Goal: Task Accomplishment & Management: Manage account settings

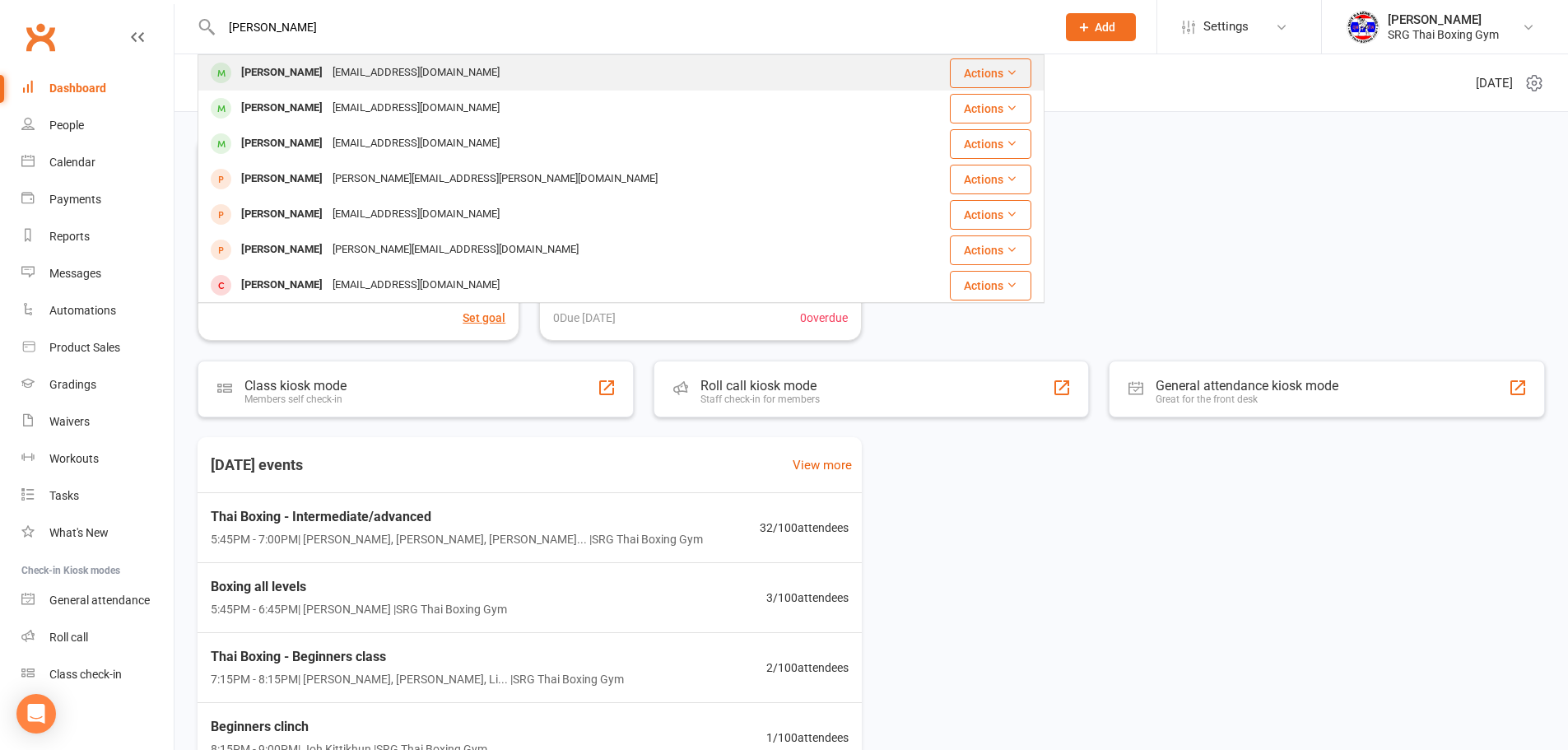
type input "[PERSON_NAME]"
click at [320, 71] on div "[PERSON_NAME]" at bounding box center [281, 72] width 92 height 24
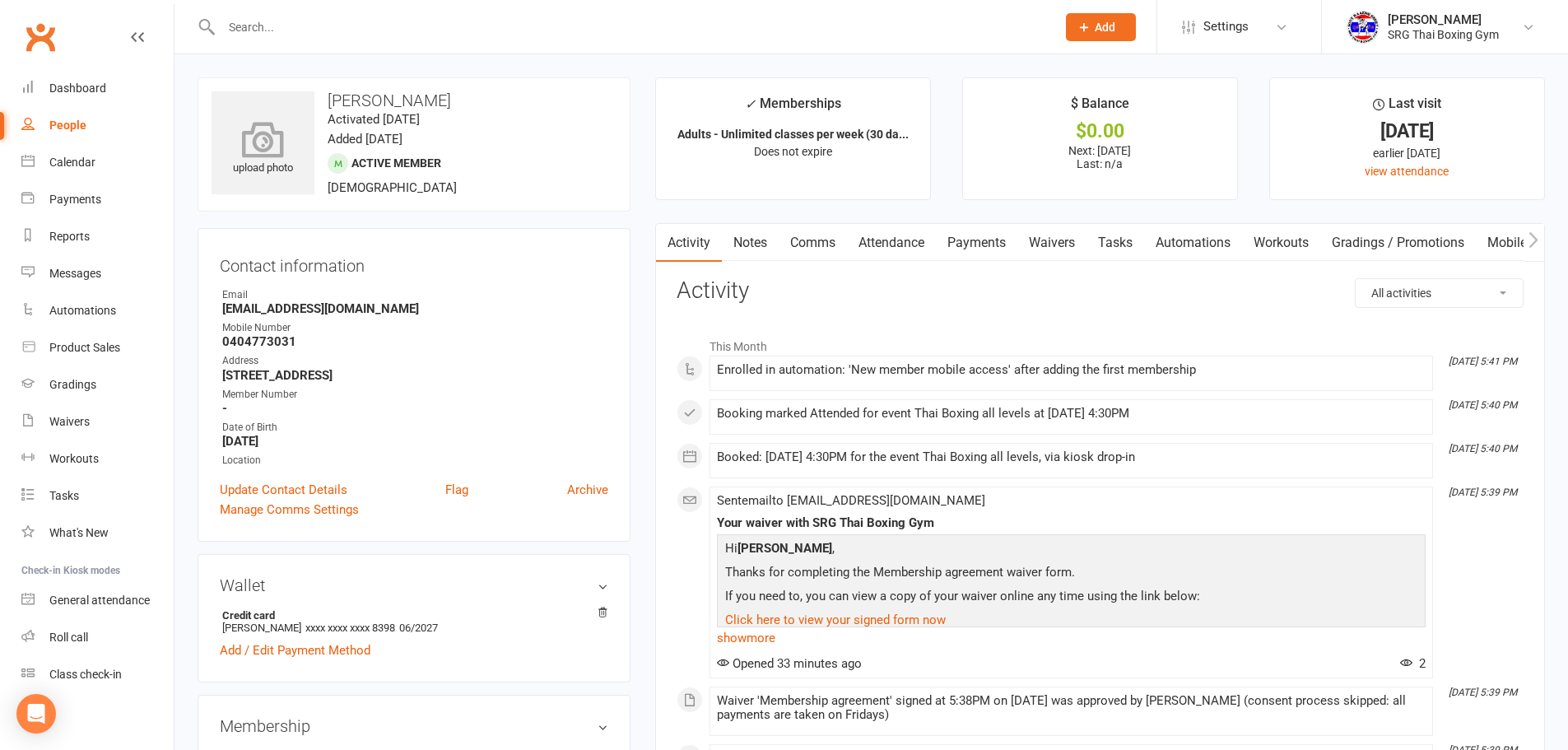
click at [212, 109] on div "upload photo" at bounding box center [264, 143] width 103 height 103
click at [53, 38] on link "Clubworx" at bounding box center [40, 37] width 41 height 41
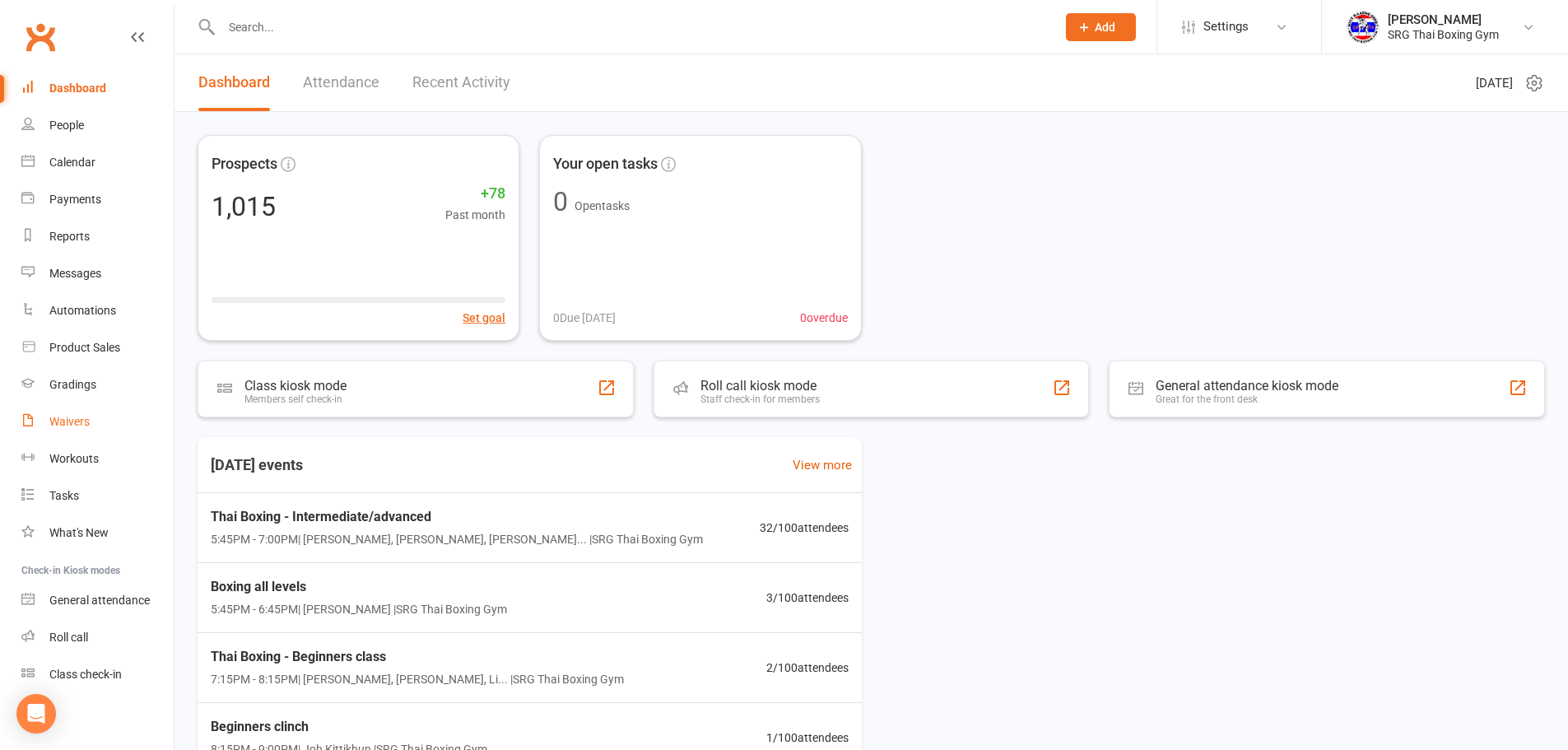
click at [56, 410] on link "Waivers" at bounding box center [97, 422] width 152 height 37
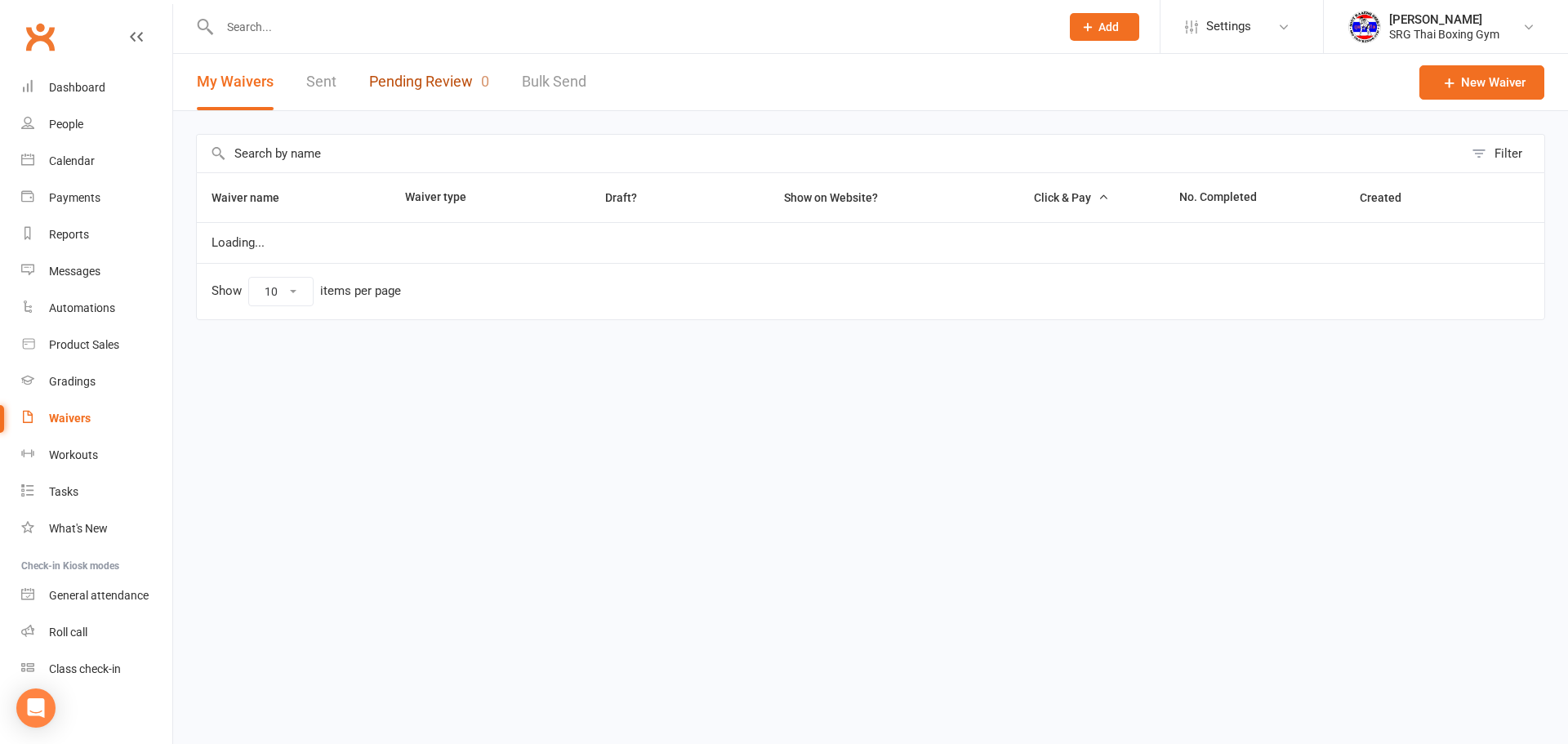
click at [420, 103] on link "Pending Review 0" at bounding box center [429, 82] width 120 height 57
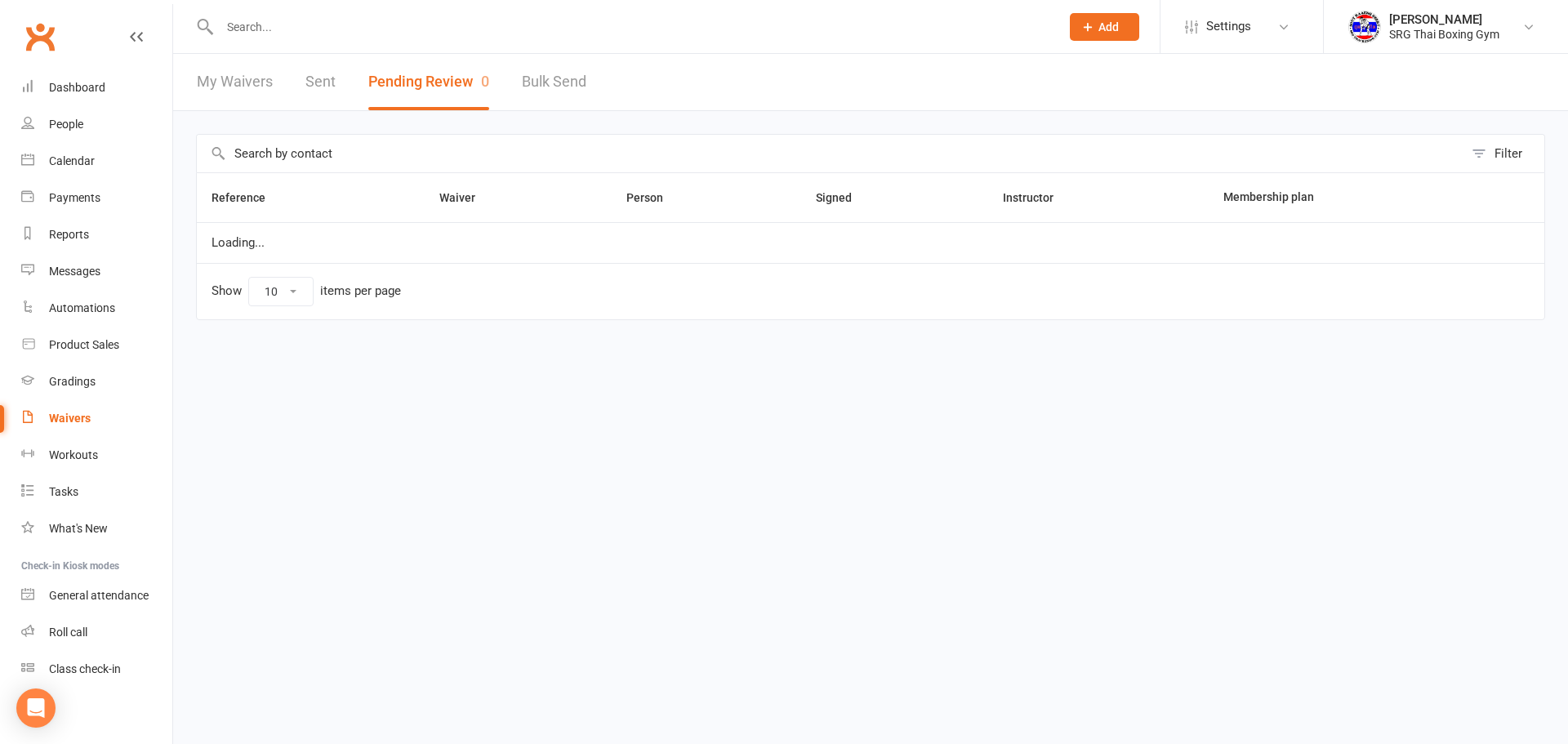
select select "100"
click at [87, 65] on div "Clubworx" at bounding box center [86, 46] width 172 height 60
click at [78, 75] on link "Dashboard" at bounding box center [96, 88] width 151 height 37
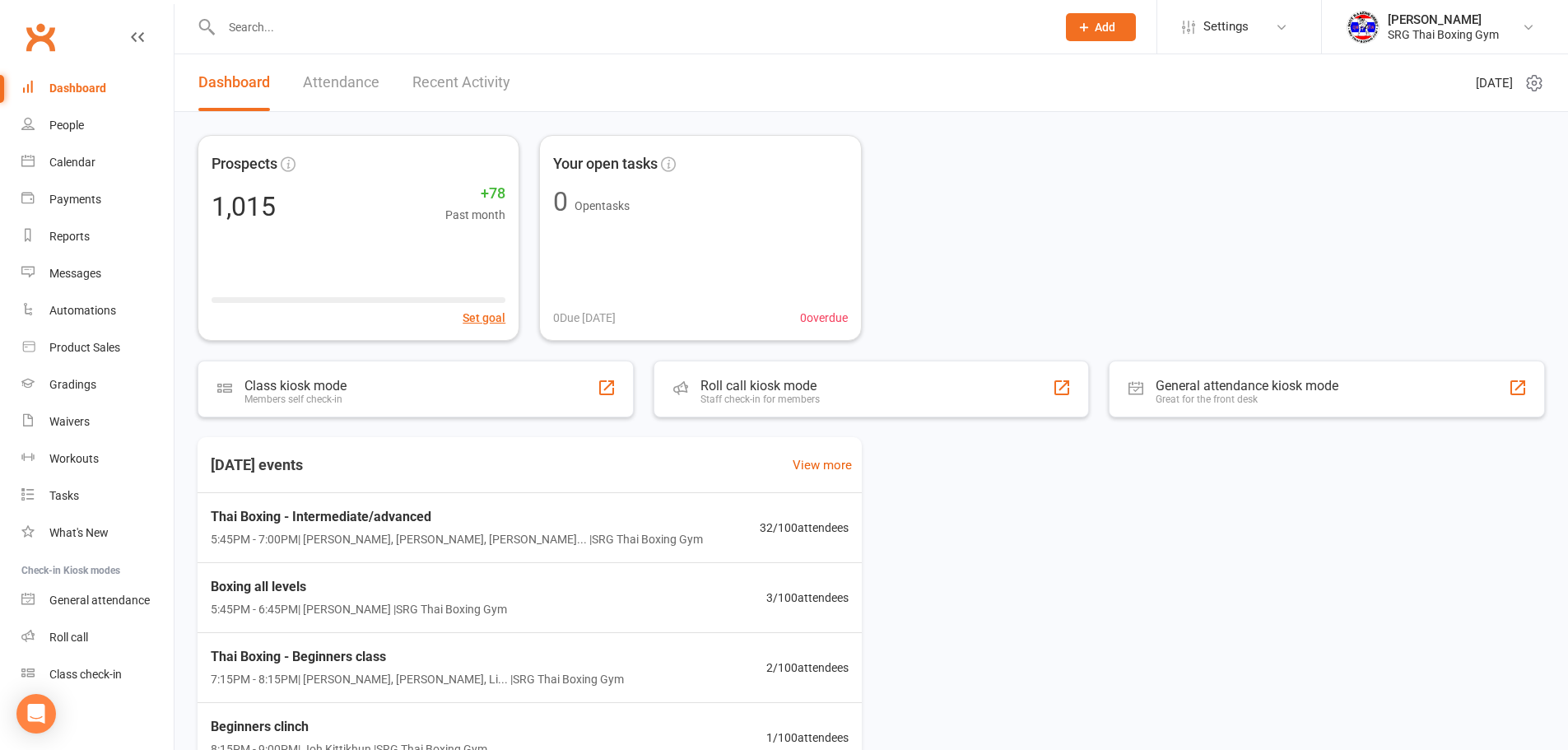
click at [468, 90] on link "Recent Activity" at bounding box center [461, 83] width 98 height 57
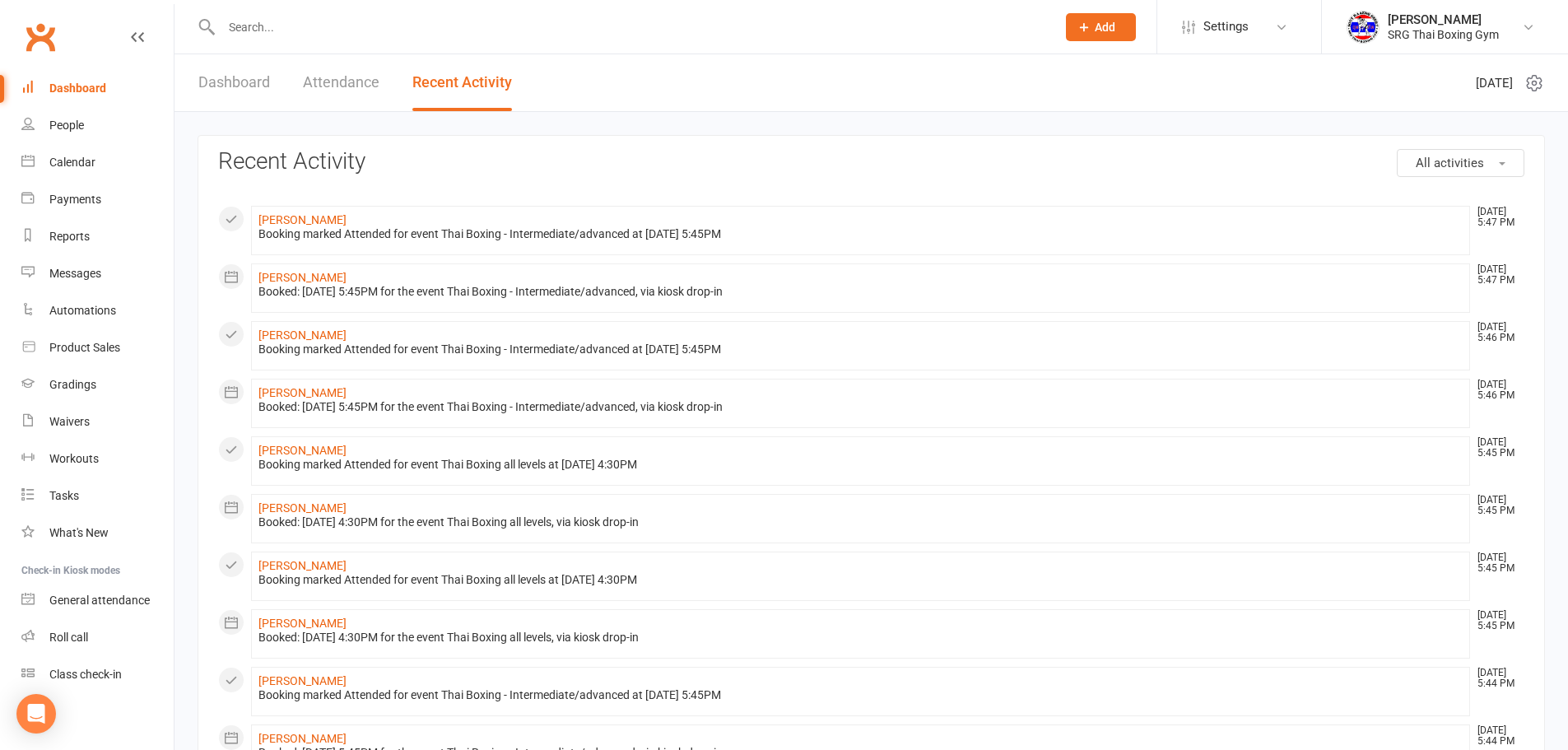
click at [233, 30] on input "text" at bounding box center [630, 28] width 828 height 23
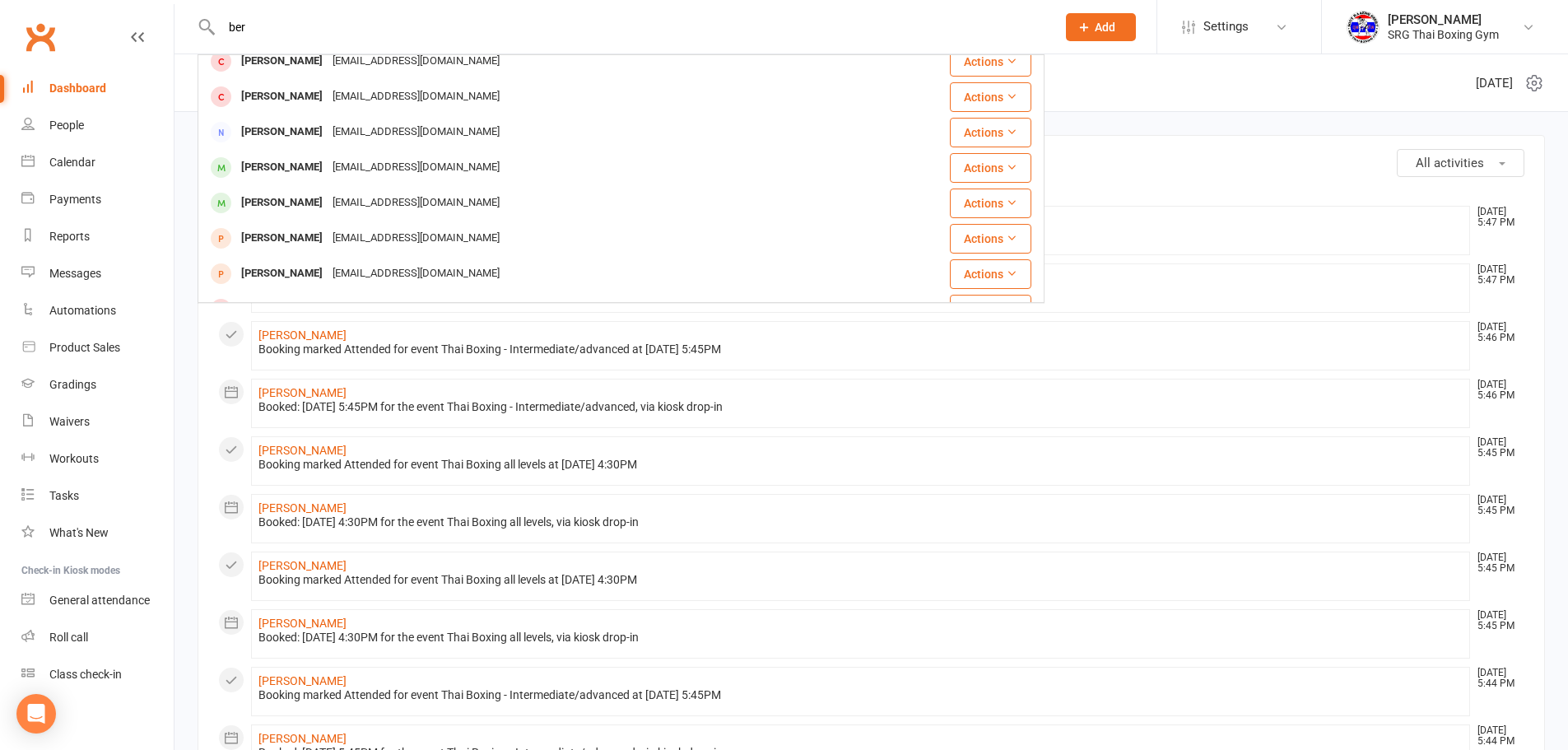
scroll to position [82, 0]
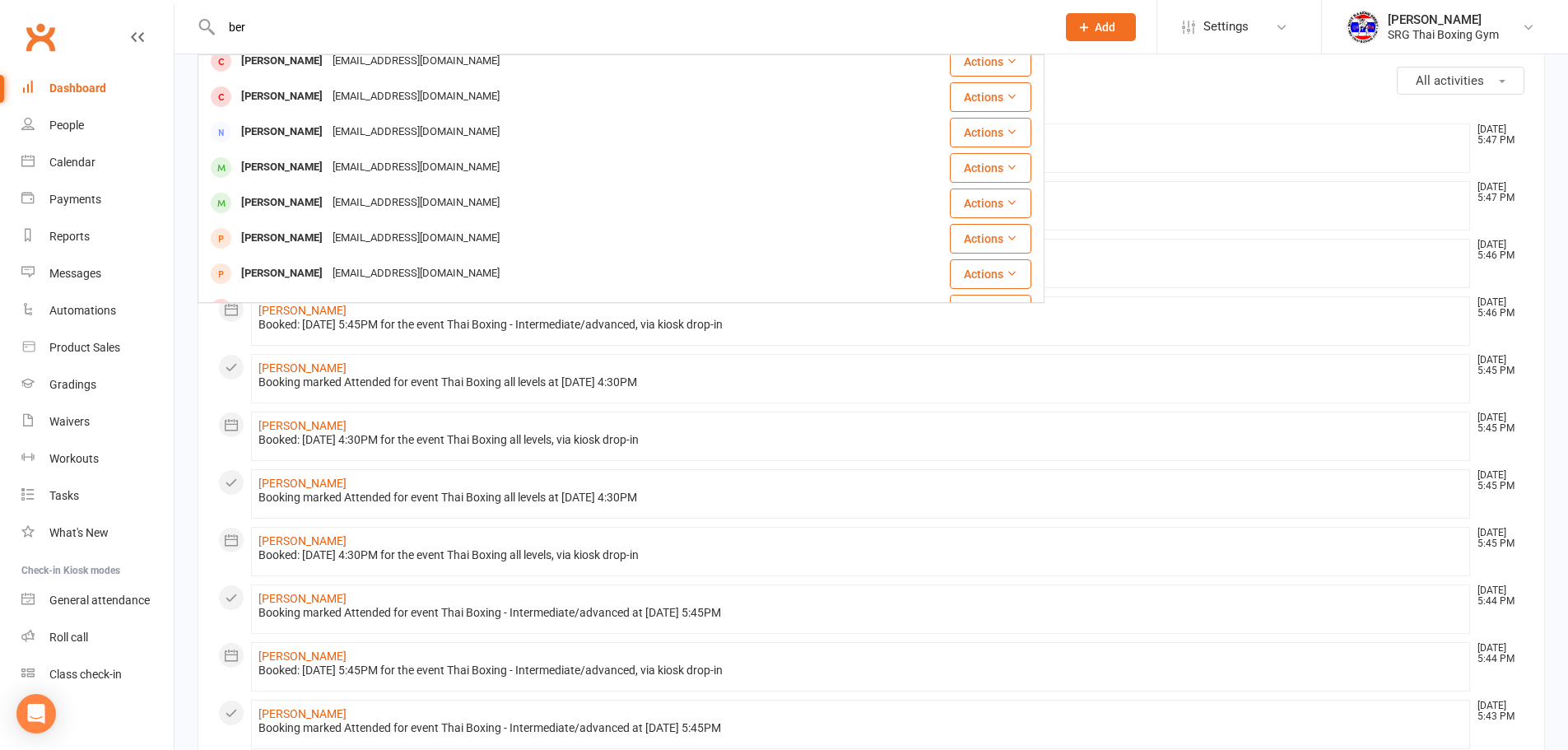
type input "ber"
click at [184, 75] on div "All activities Recent Activity Patrick Marinos Aug 11, 5:47 PM Booking marked A…" at bounding box center [871, 712] width 1393 height 1365
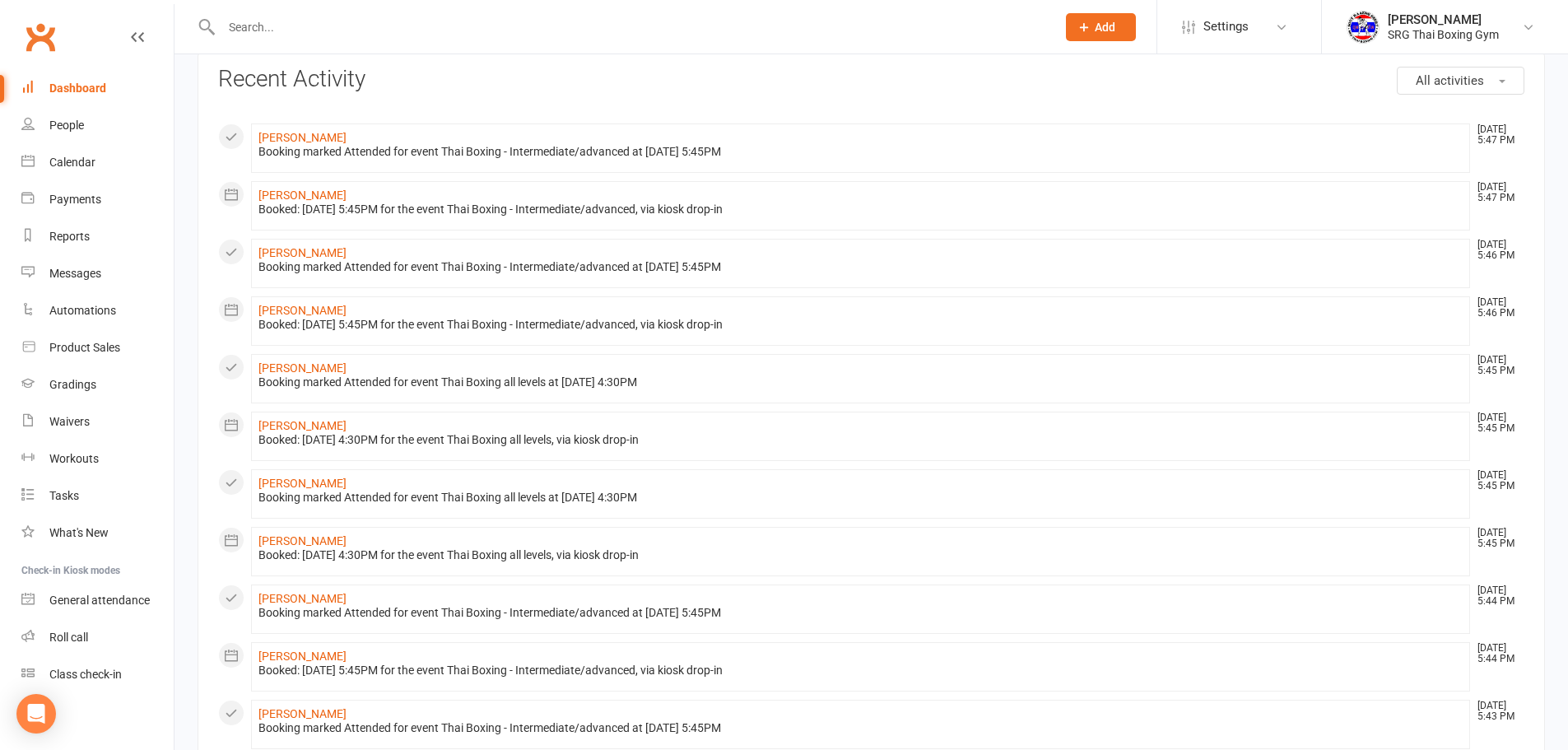
click at [49, 41] on link "Clubworx" at bounding box center [40, 37] width 41 height 41
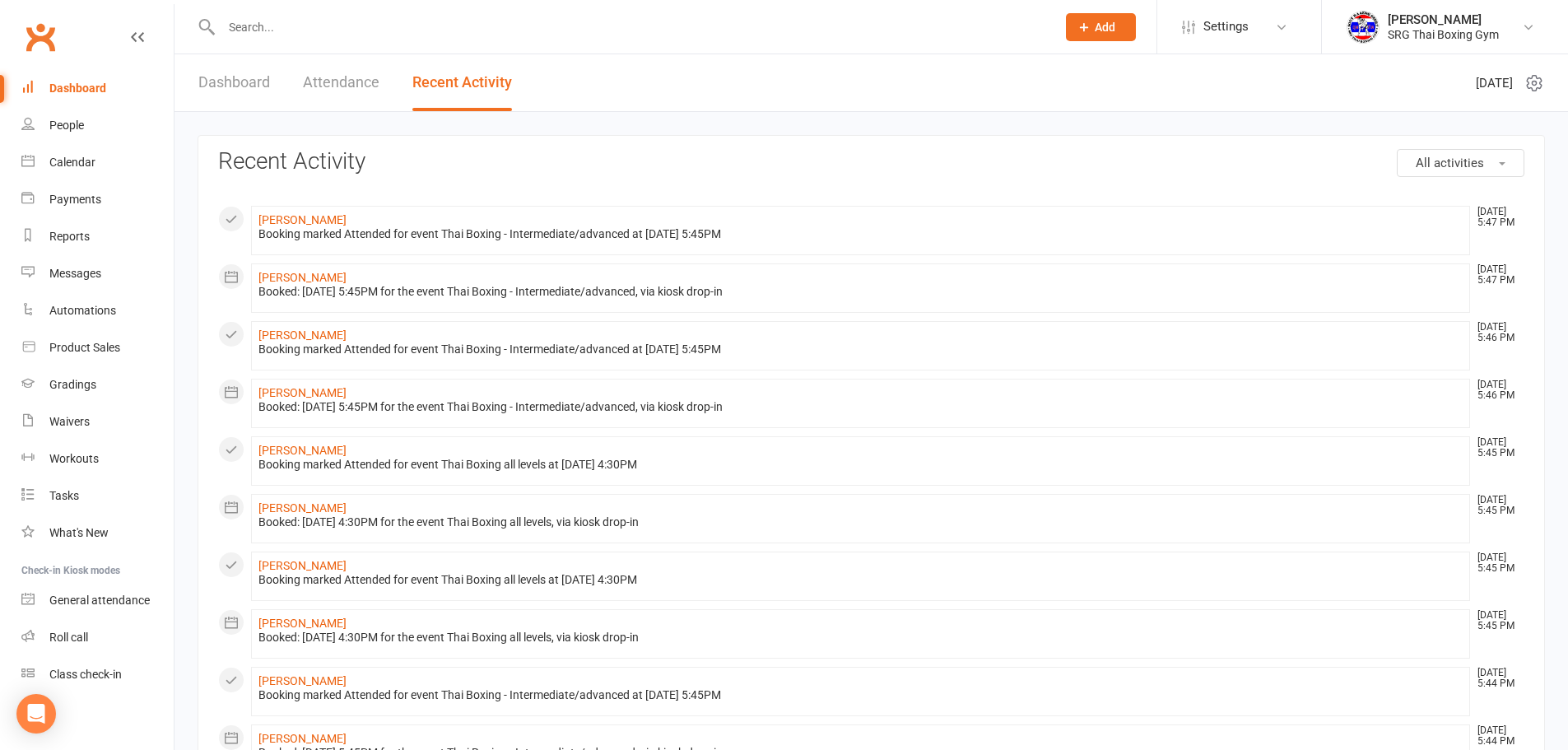
click at [276, 29] on input "text" at bounding box center [630, 28] width 828 height 23
type input "w"
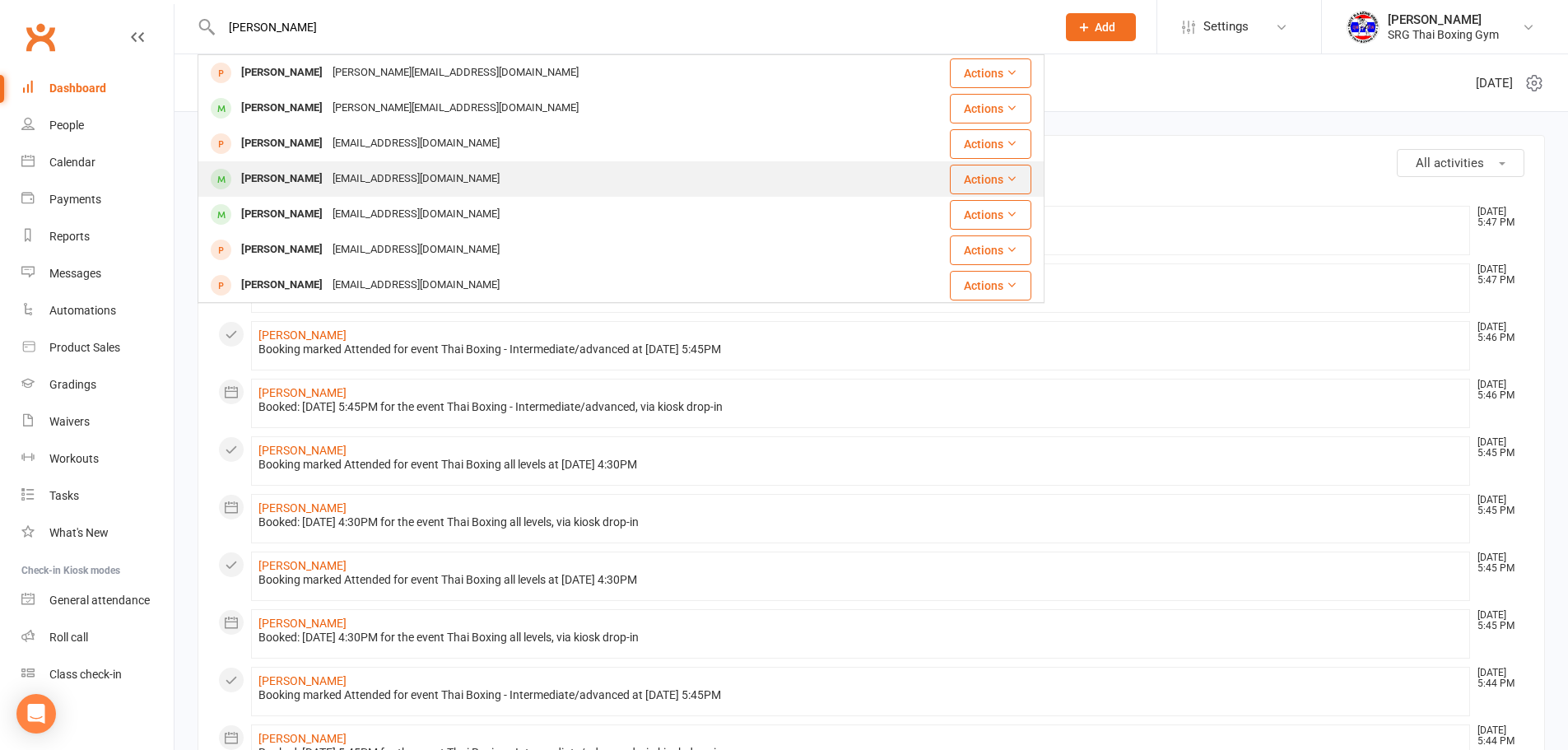
type input "[PERSON_NAME]"
click at [384, 173] on div "[EMAIL_ADDRESS][DOMAIN_NAME]" at bounding box center [416, 179] width 177 height 24
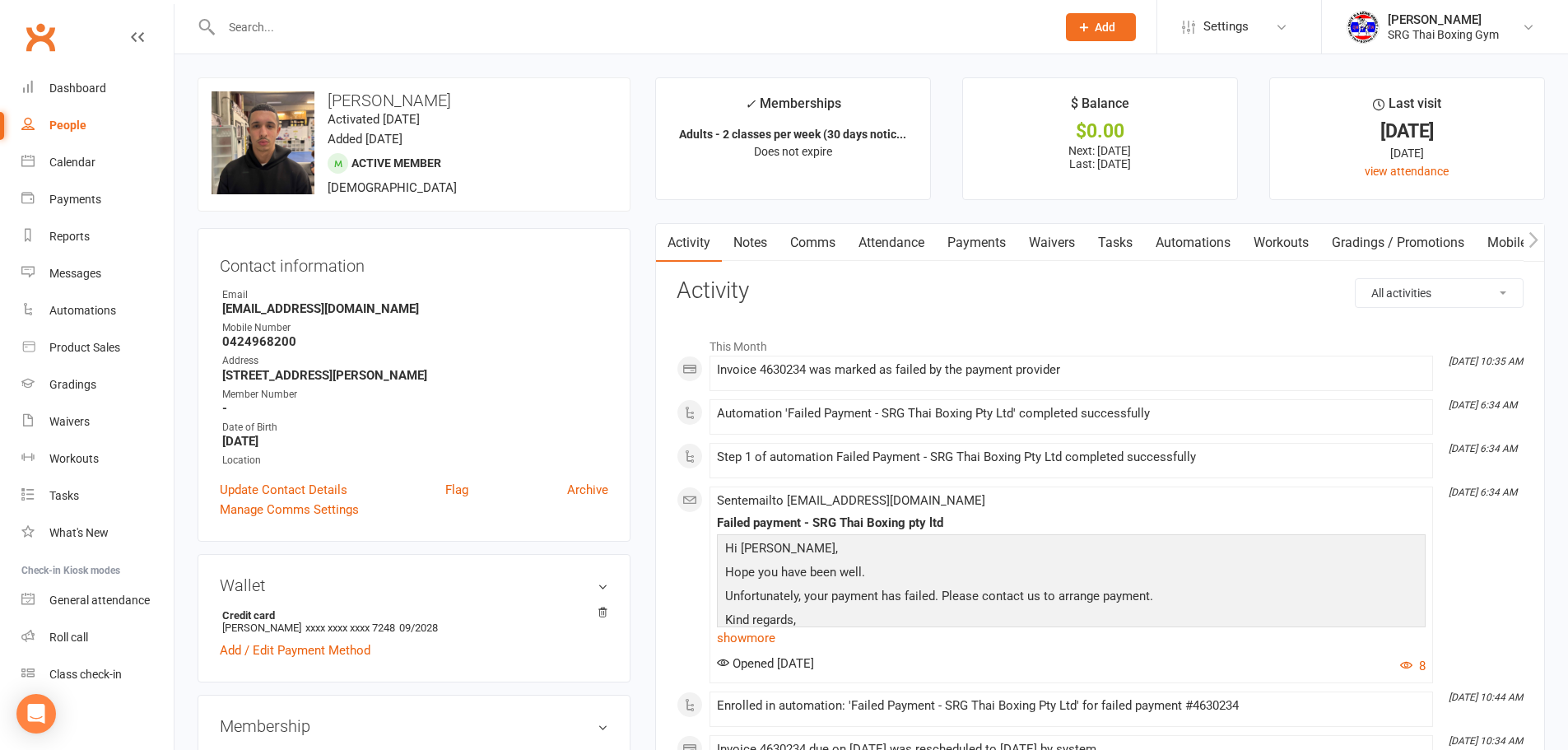
click at [987, 247] on link "Payments" at bounding box center [977, 242] width 82 height 38
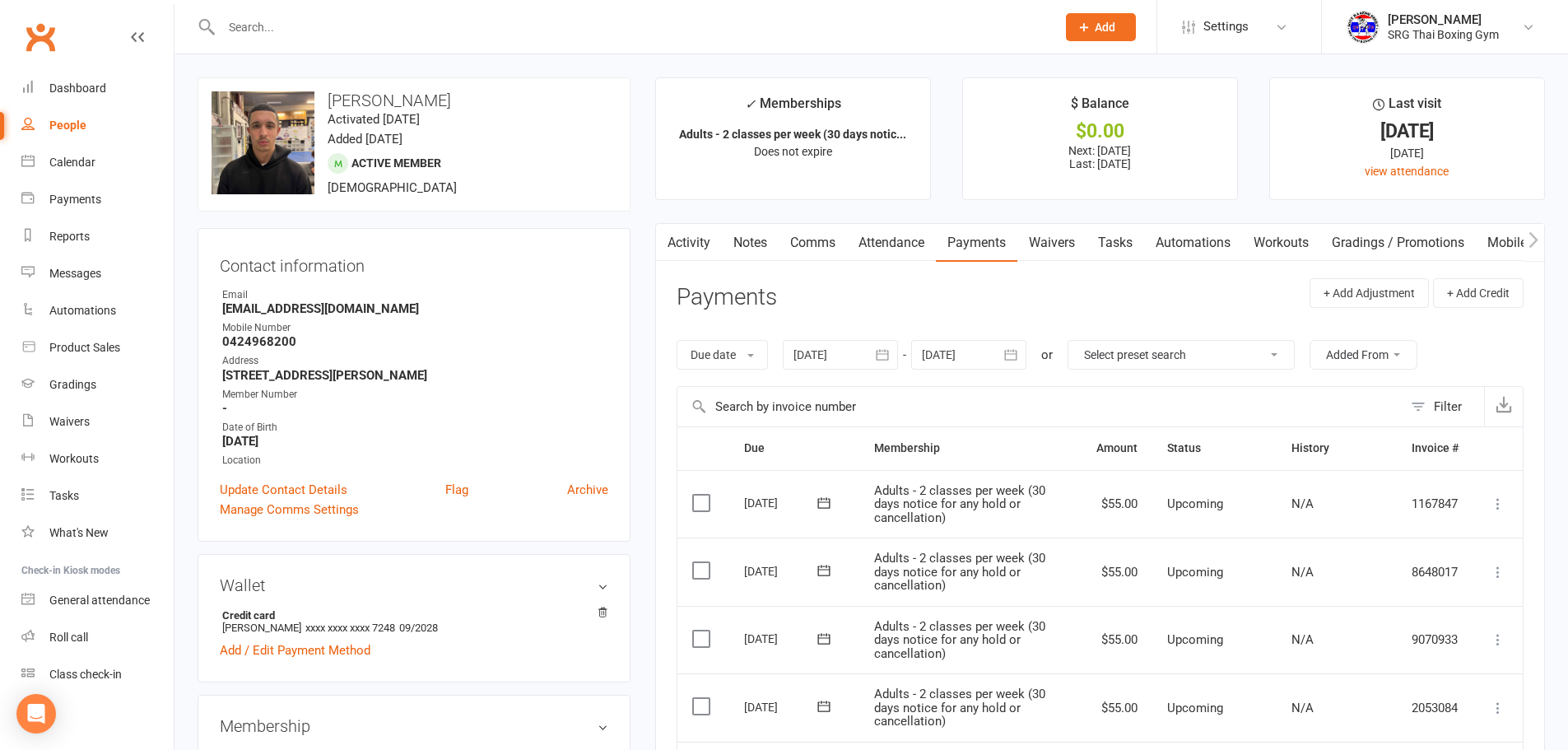
click at [1052, 243] on link "Waivers" at bounding box center [1052, 242] width 69 height 38
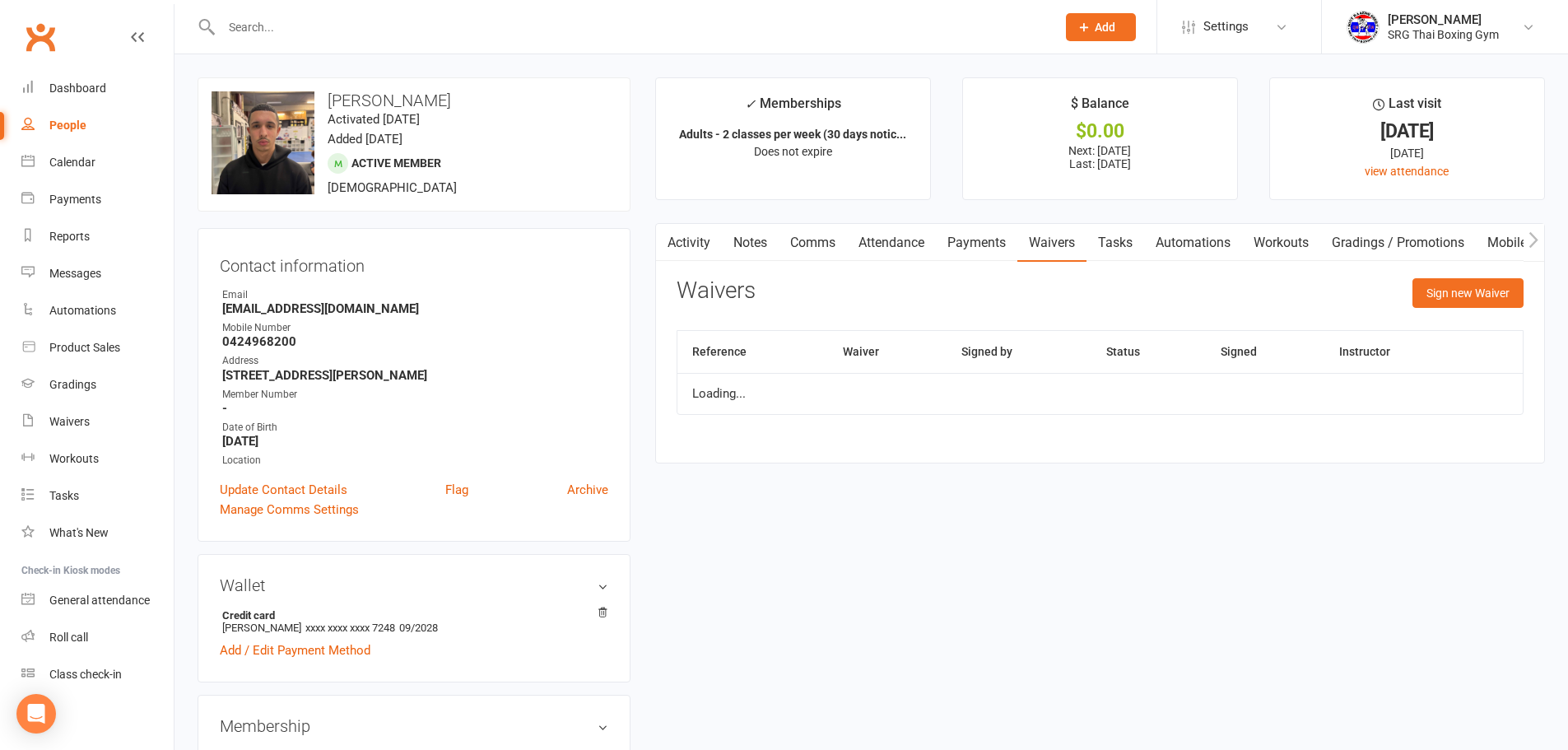
click at [1399, 305] on div "Waivers Sign new Waiver" at bounding box center [1100, 298] width 847 height 38
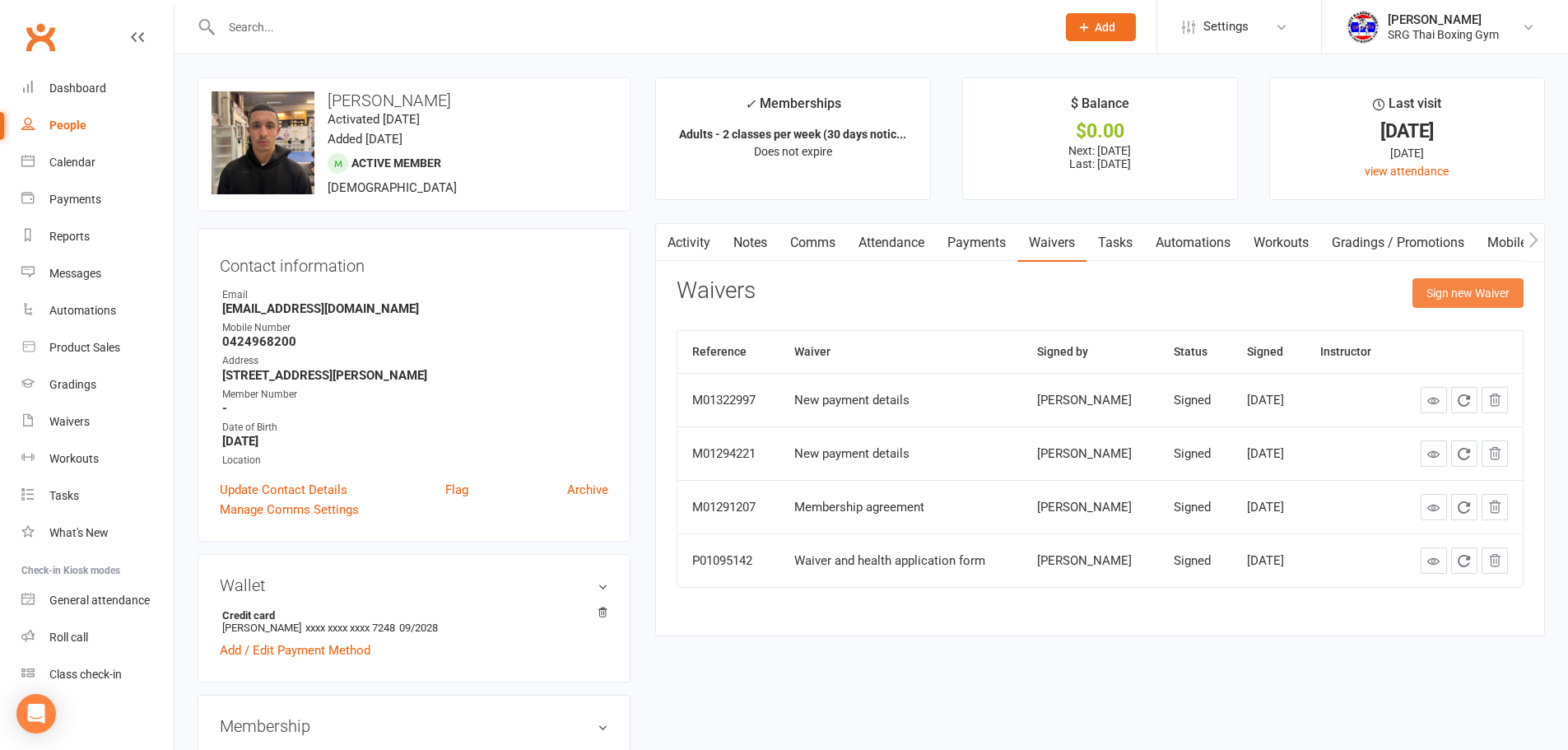
click at [1440, 294] on button "Sign new Waiver" at bounding box center [1468, 293] width 111 height 29
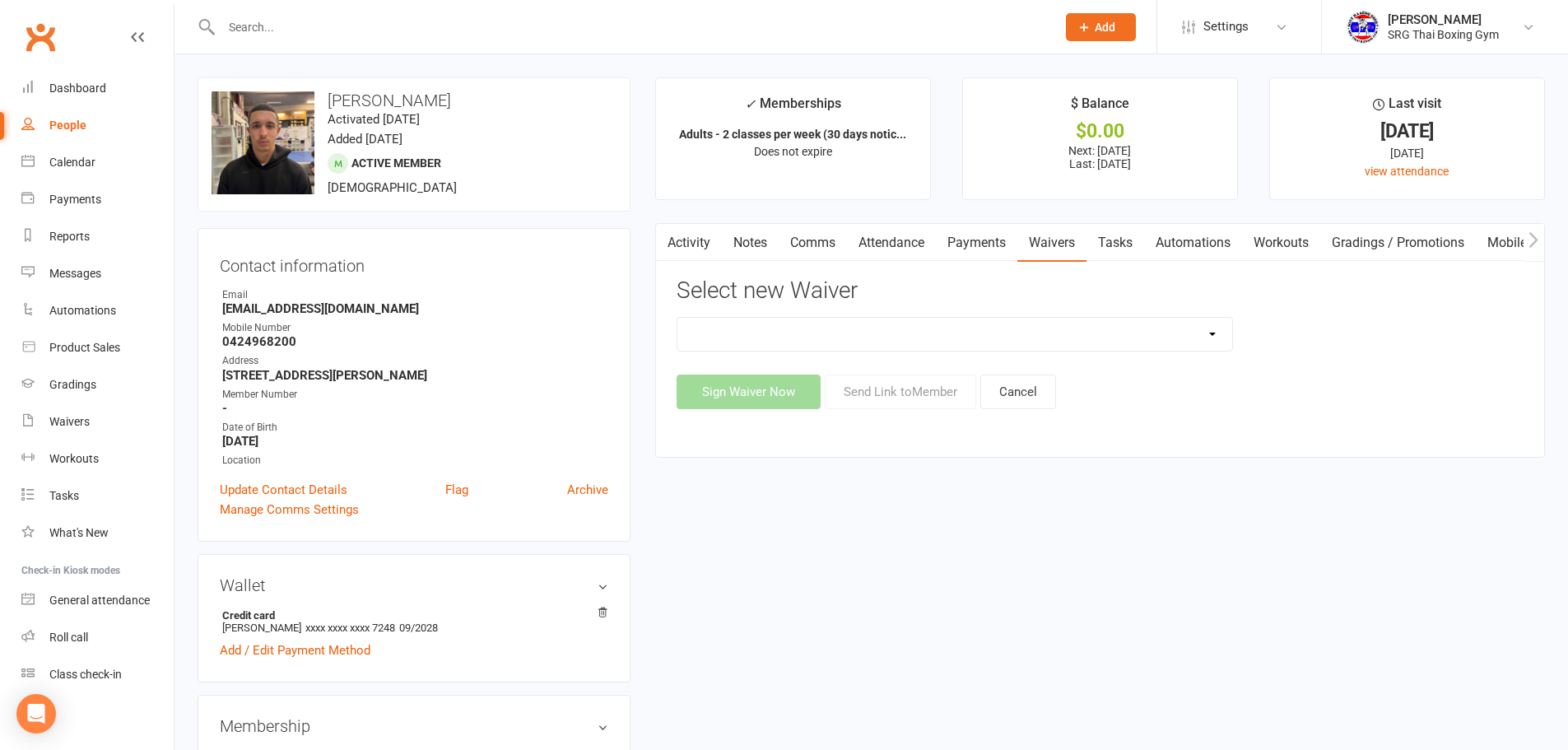
click at [1015, 337] on select "Membership agreement Membership cancellation form Membership hold form New paym…" at bounding box center [955, 334] width 555 height 33
select select "12441"
click at [678, 318] on select "Membership agreement Membership cancellation form Membership hold form New paym…" at bounding box center [955, 334] width 555 height 33
click at [968, 399] on button "Send Link to Member" at bounding box center [900, 392] width 151 height 35
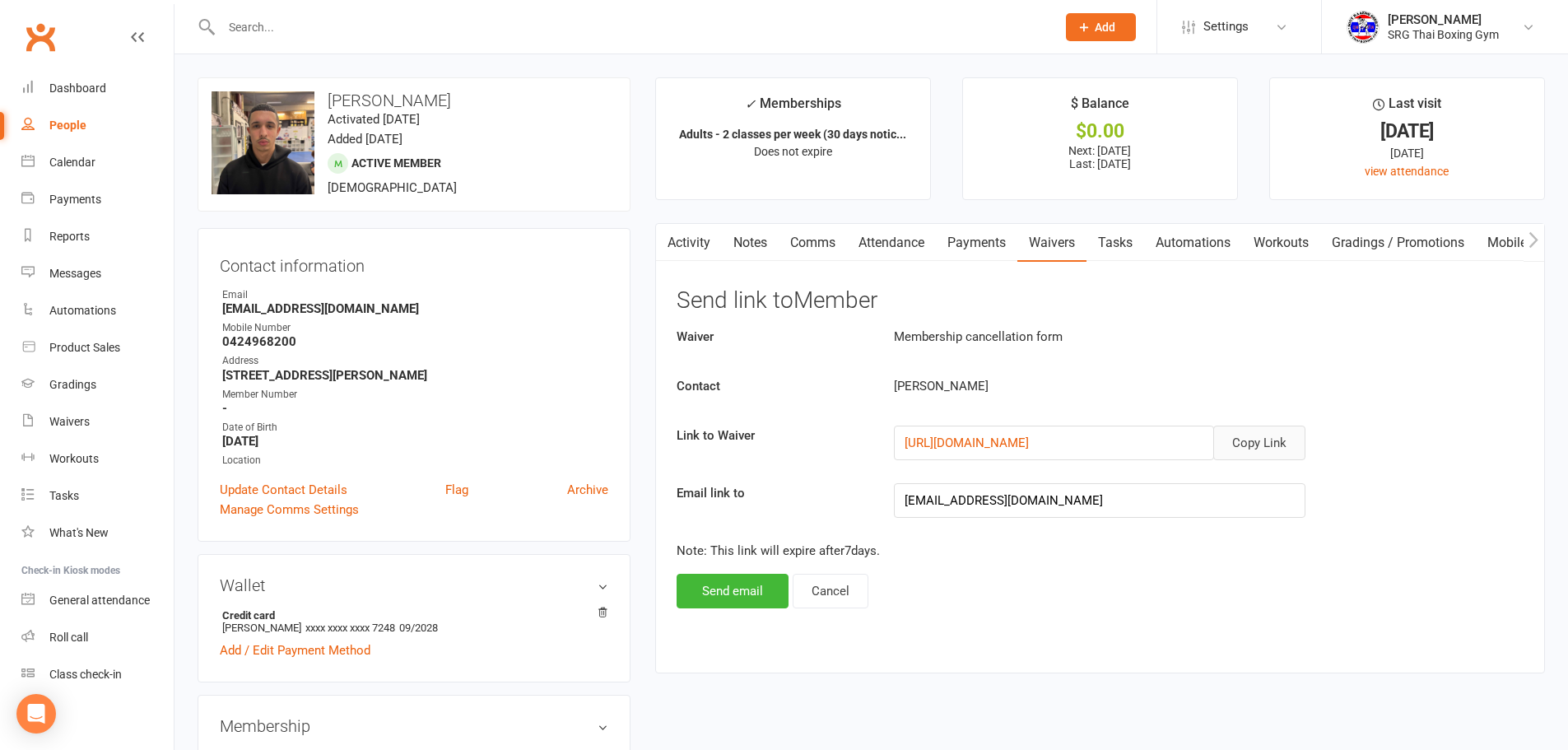
click at [1261, 426] on button "Copy Link" at bounding box center [1260, 443] width 93 height 35
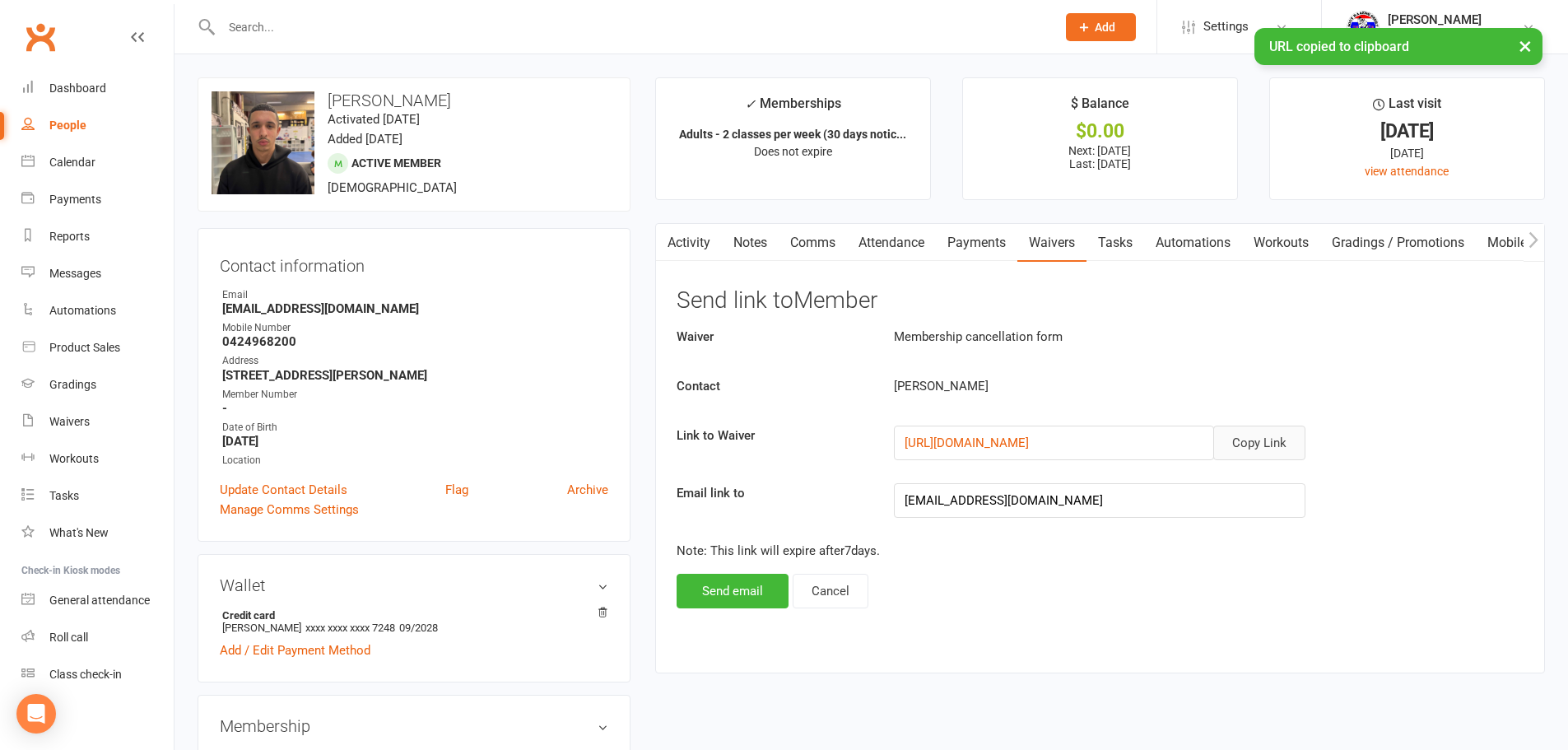
click at [867, 246] on link "Attendance" at bounding box center [891, 242] width 89 height 38
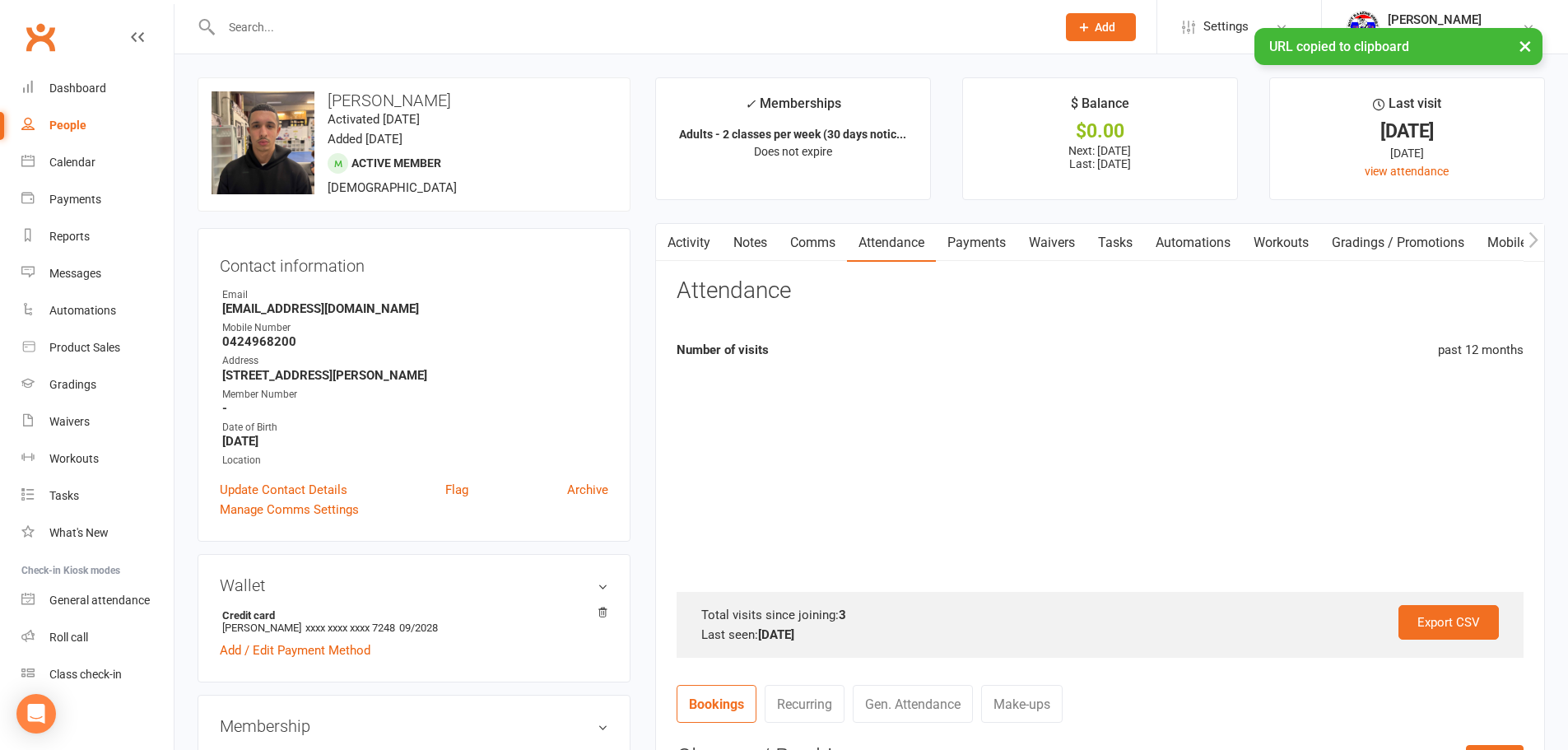
click at [956, 244] on link "Payments" at bounding box center [977, 242] width 82 height 38
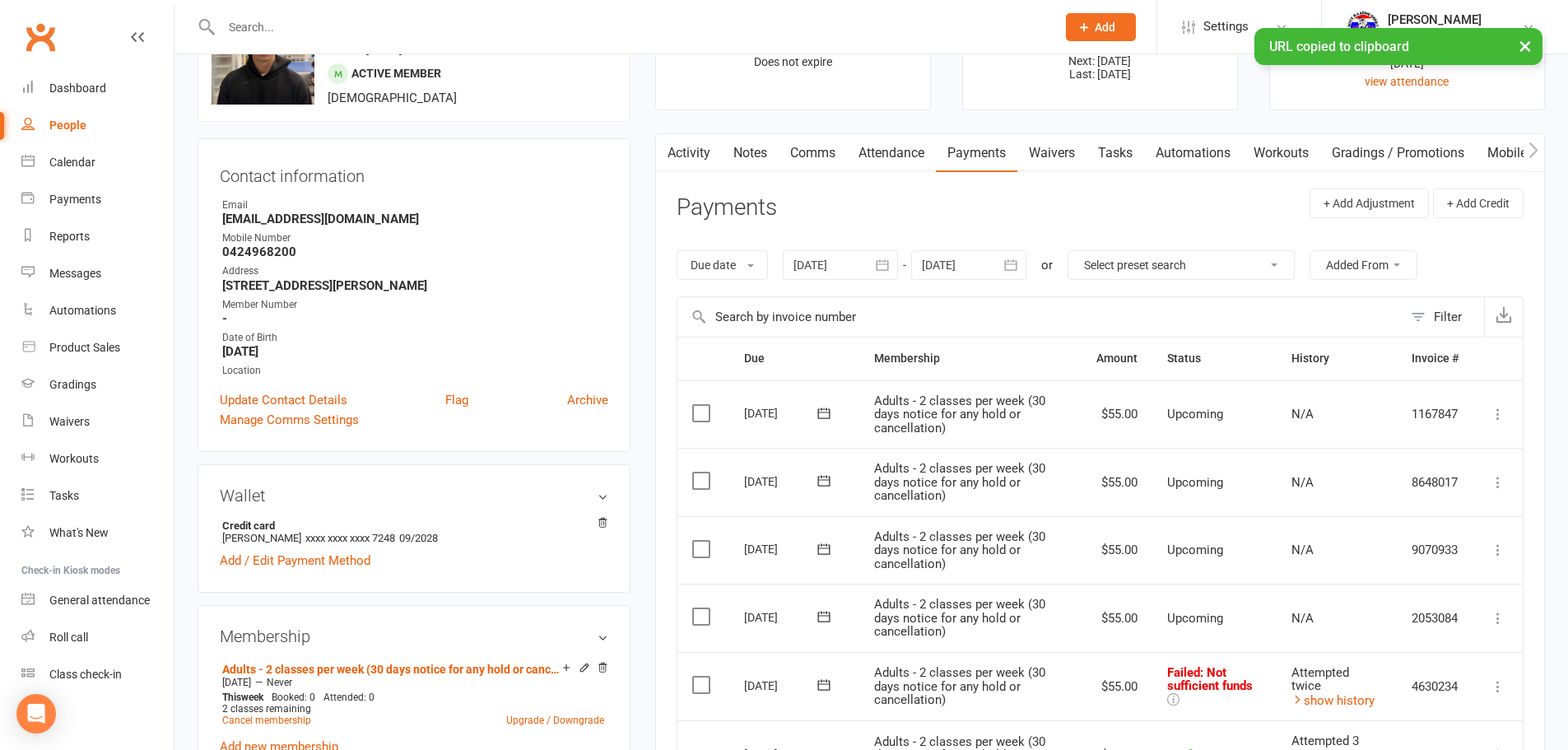
scroll to position [330, 0]
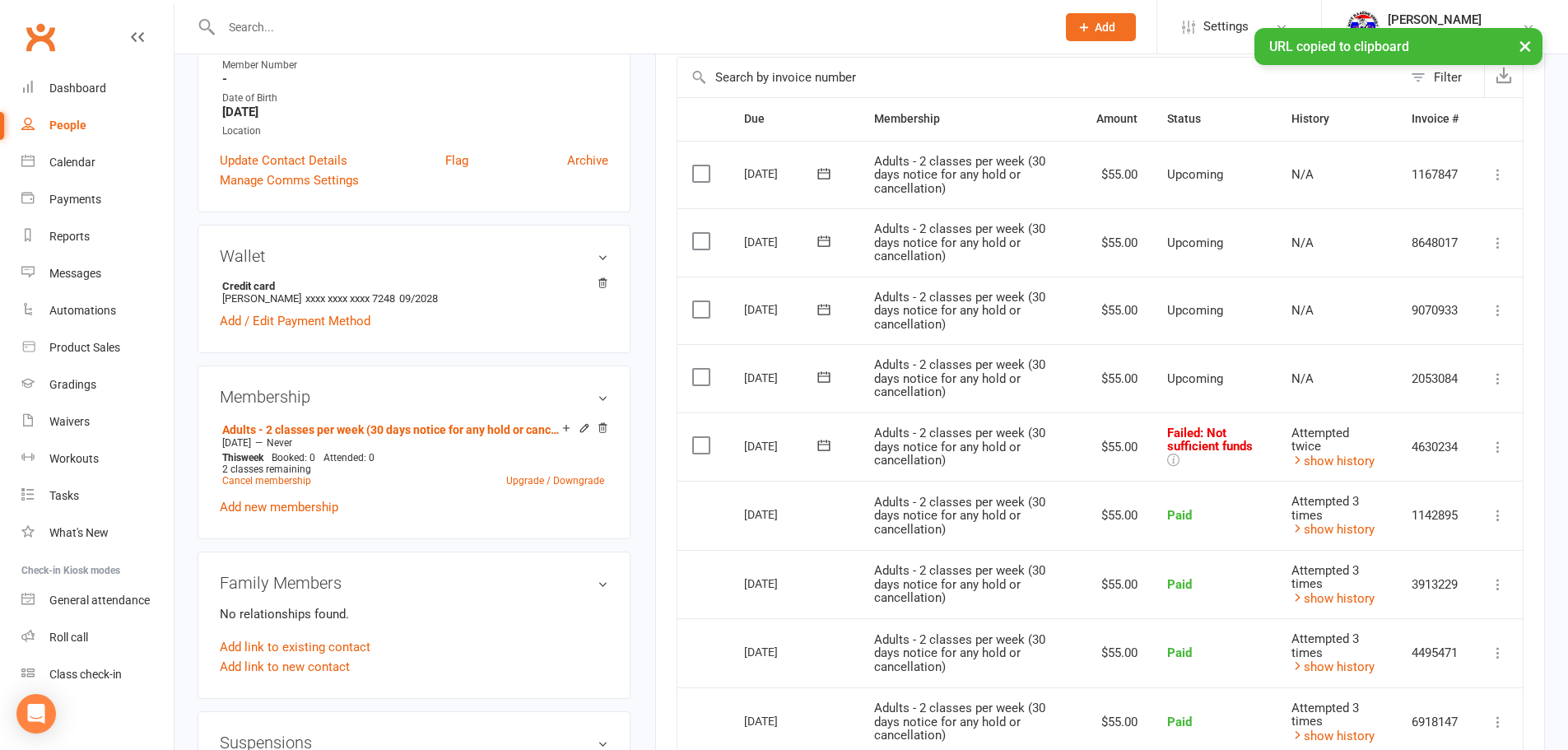
click at [1501, 443] on icon at bounding box center [1498, 447] width 16 height 16
click at [1409, 603] on link "Retry now" at bounding box center [1426, 611] width 163 height 33
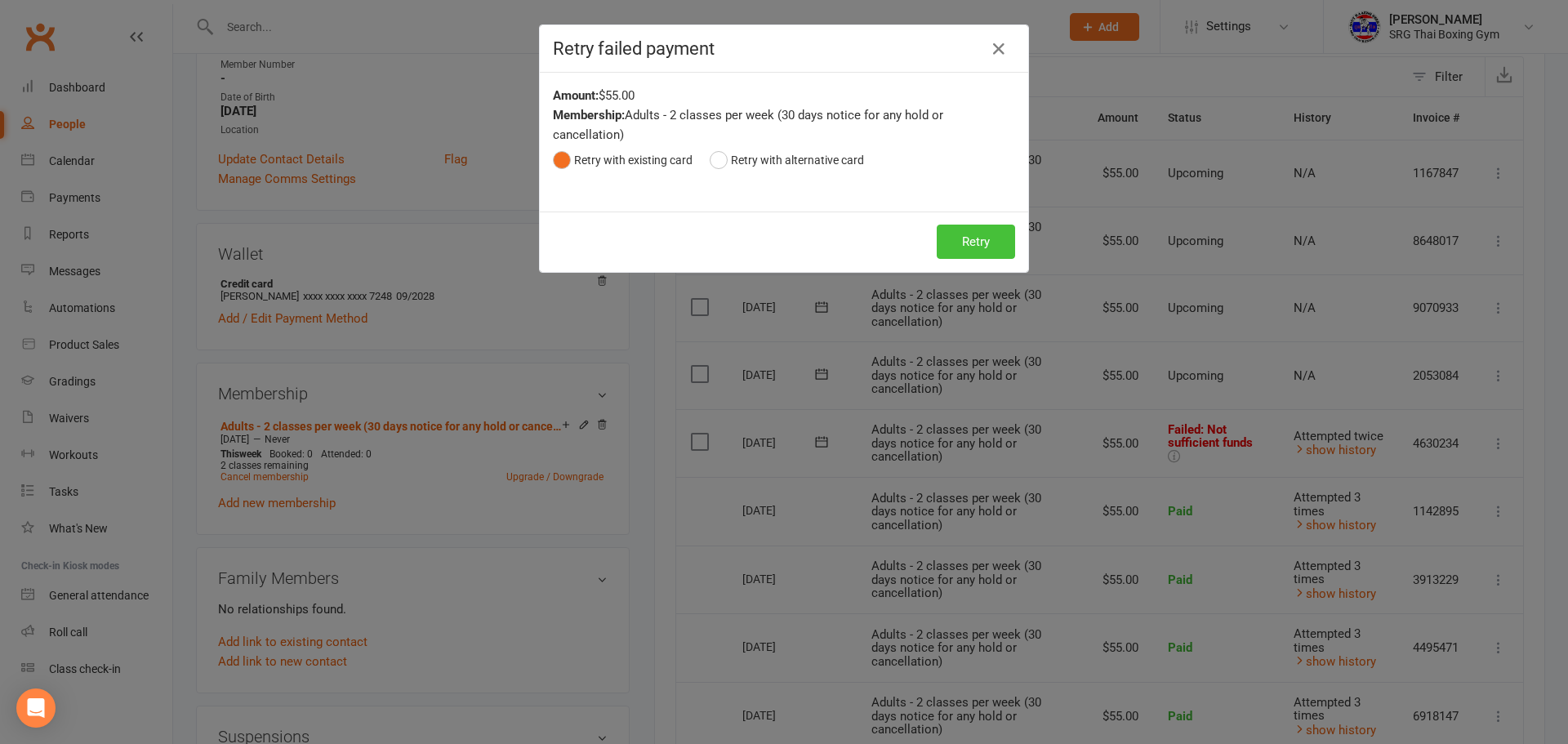
click at [979, 232] on button "Retry" at bounding box center [975, 241] width 79 height 34
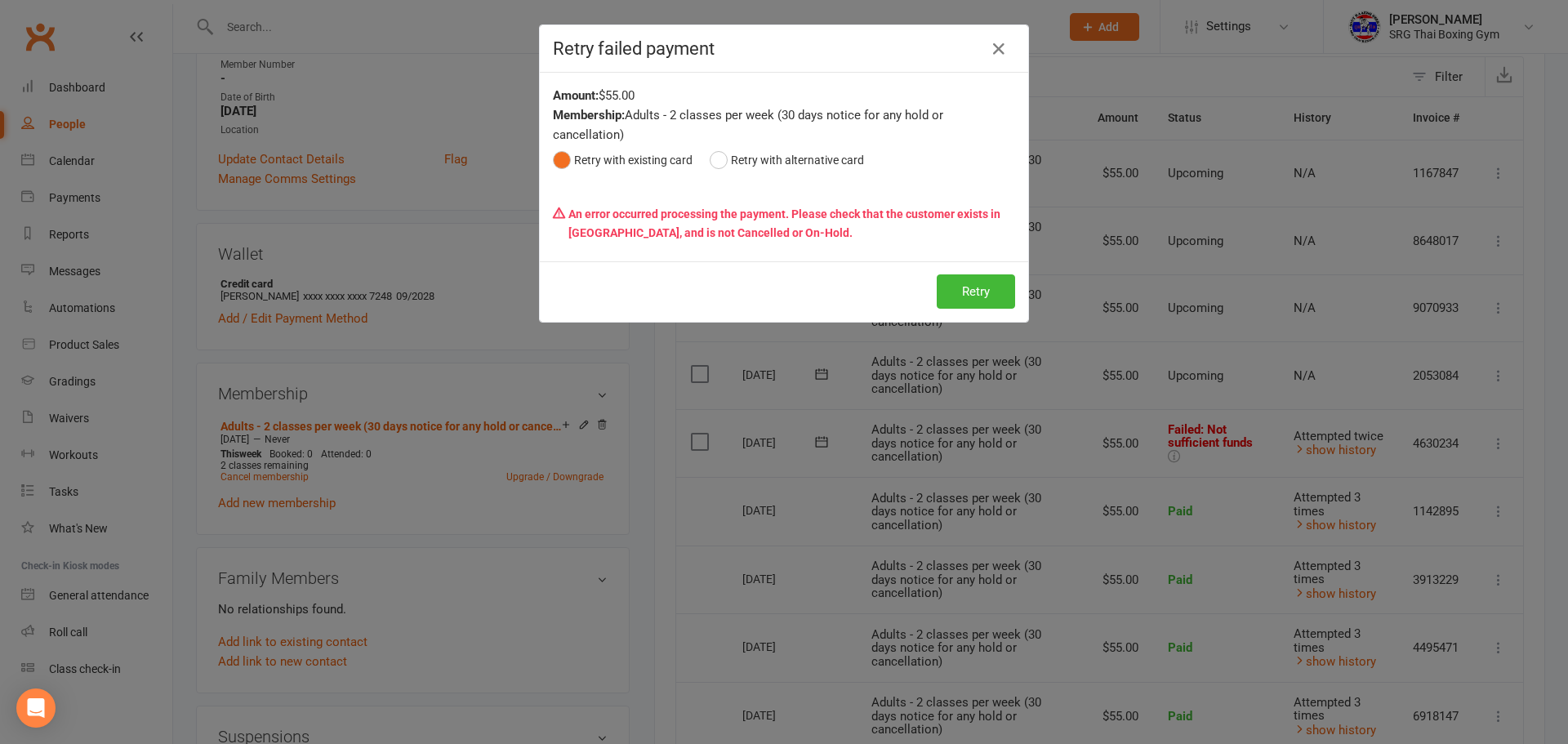
click at [1016, 466] on div "Retry failed payment Amount: $55.00 Membership: Adults - 2 classes per week (30…" at bounding box center [784, 372] width 1568 height 744
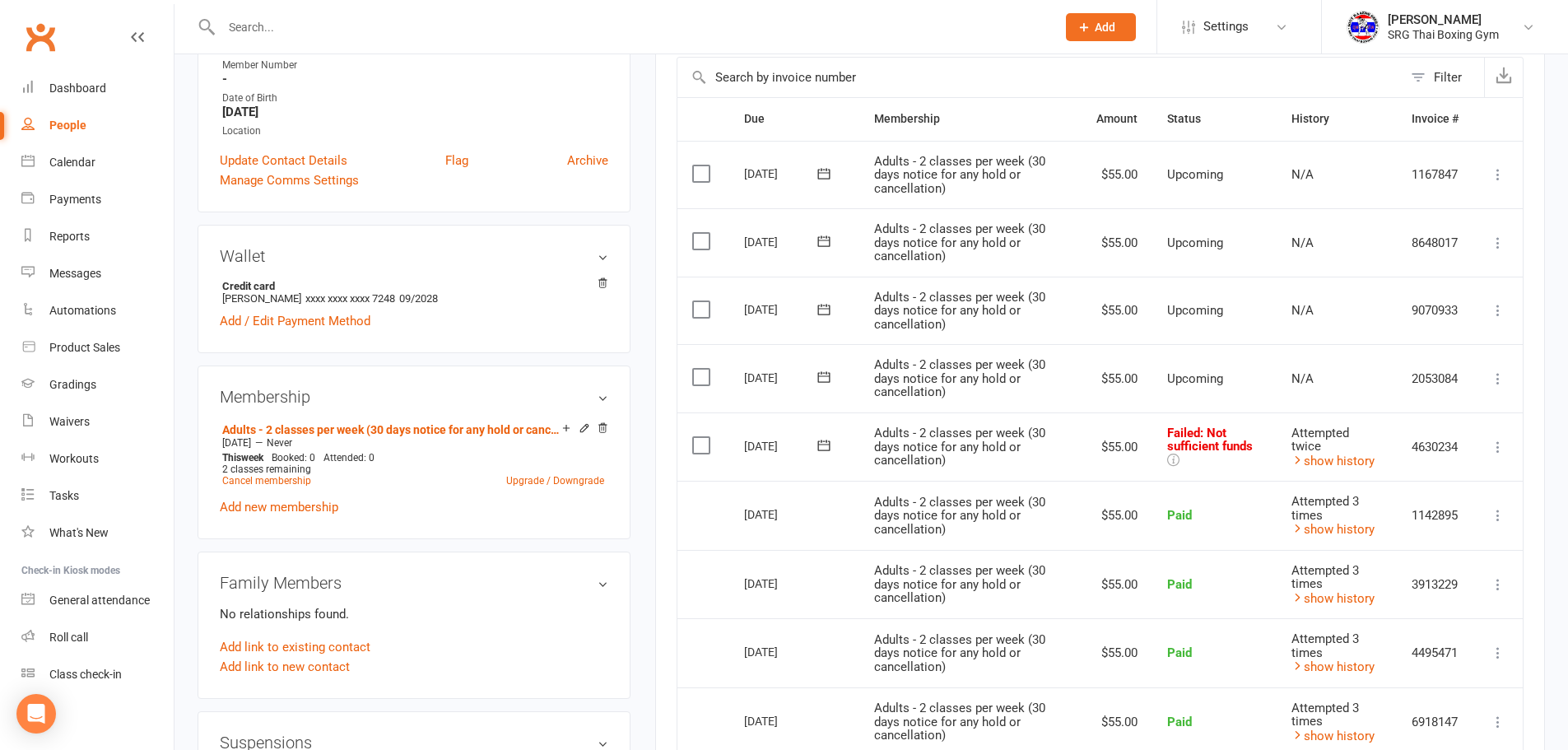
scroll to position [0, 0]
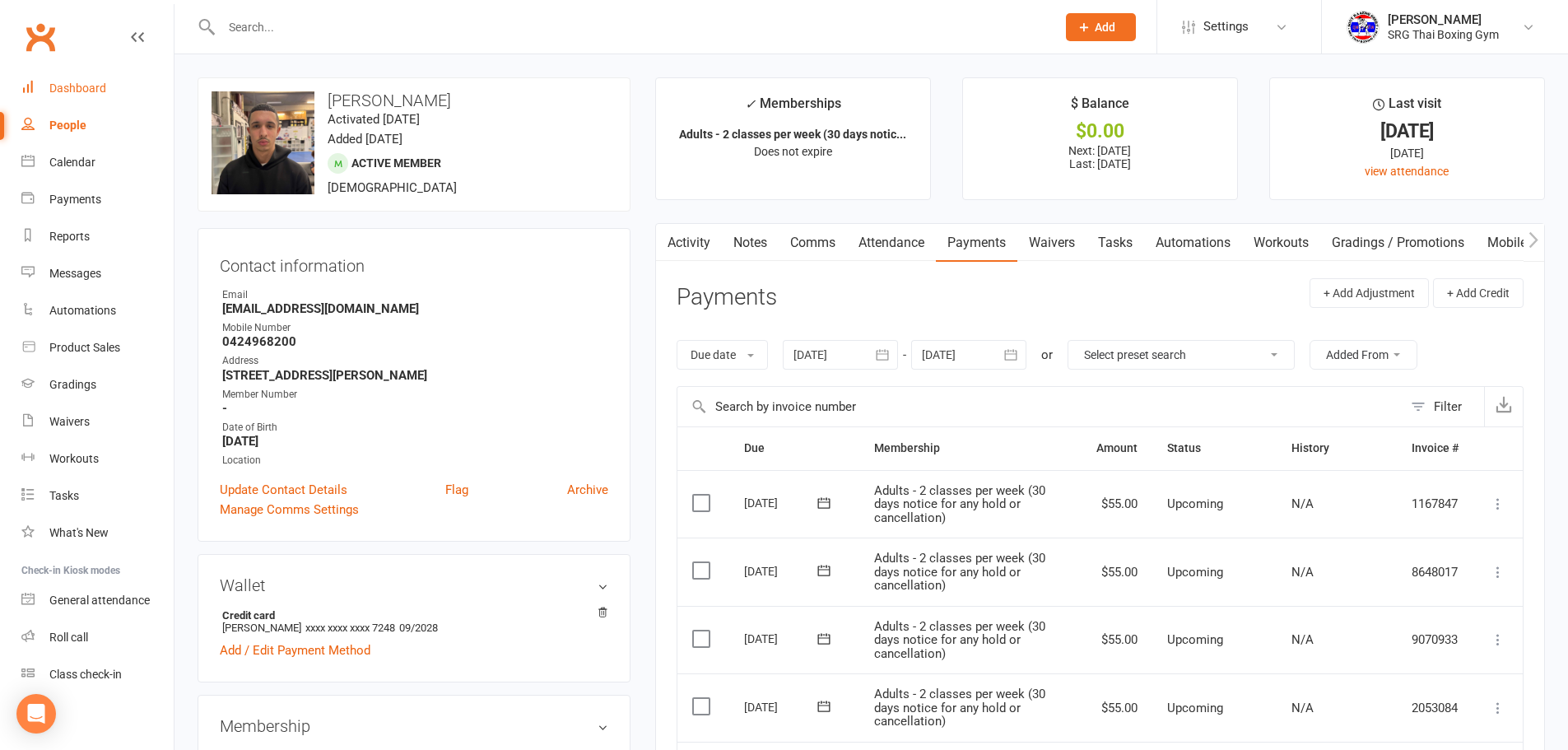
click at [69, 84] on div "Dashboard" at bounding box center [77, 88] width 57 height 13
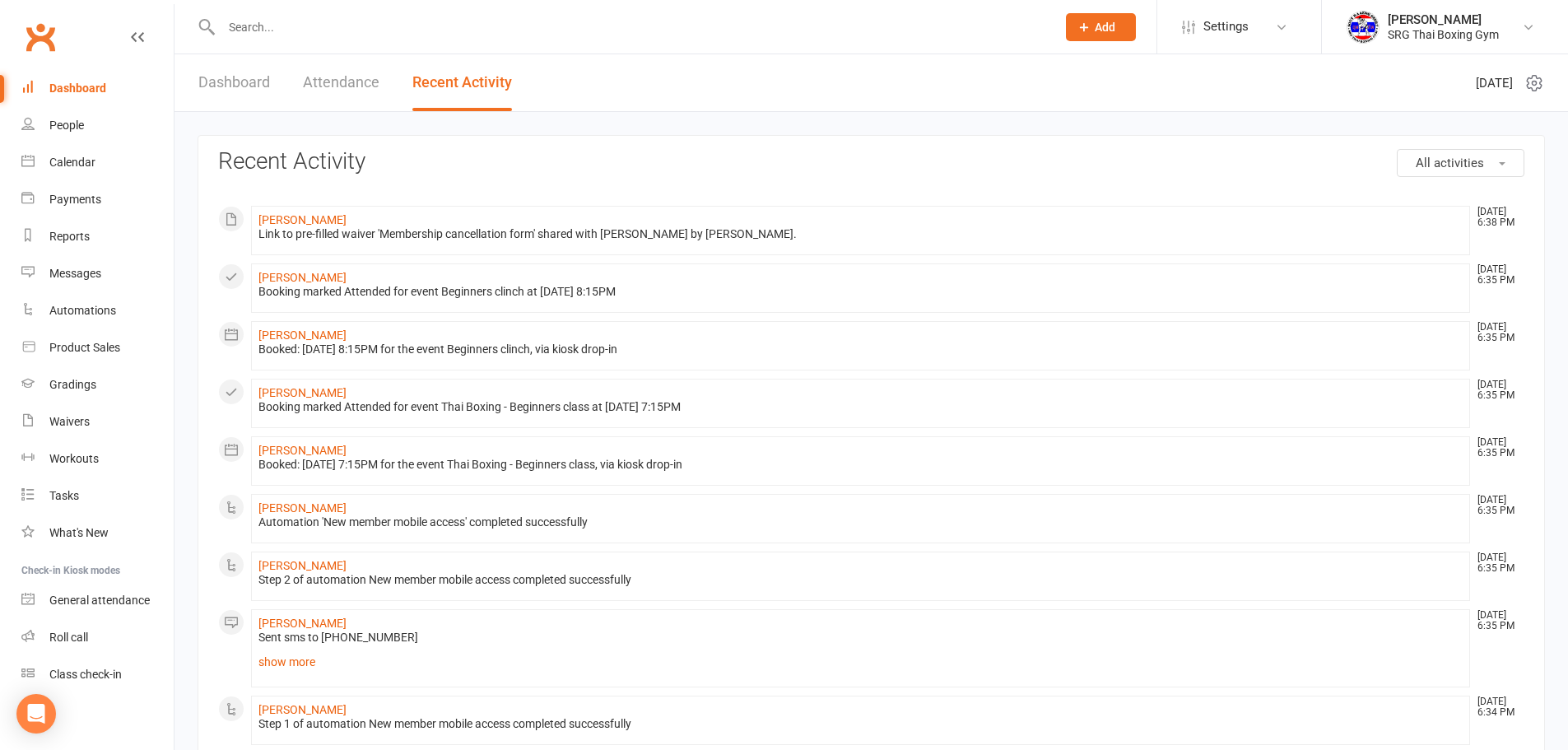
click at [466, 35] on input "text" at bounding box center [630, 28] width 828 height 23
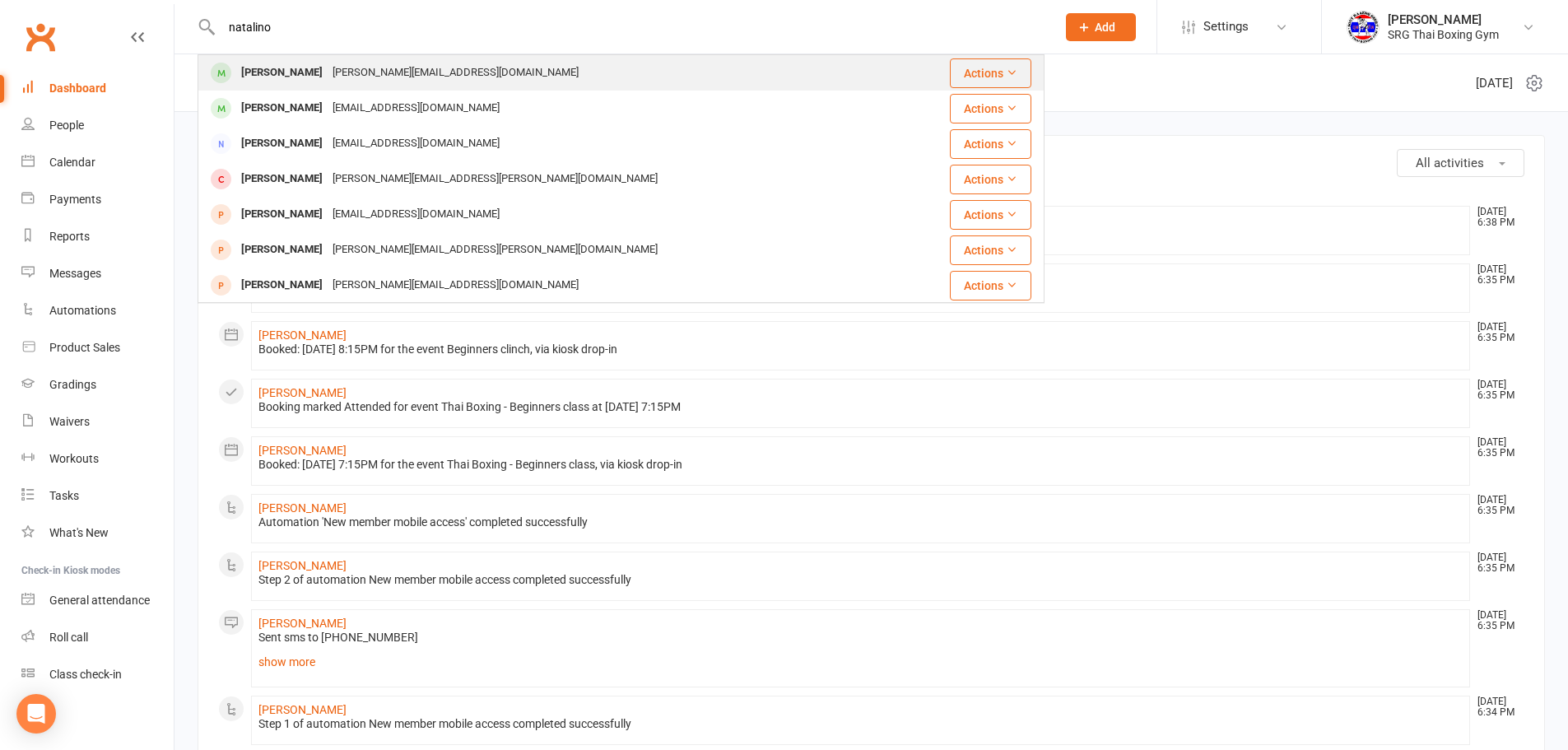
type input "natalino"
click at [517, 72] on div "Natalino Galano n.galano@libero.it" at bounding box center [550, 73] width 703 height 34
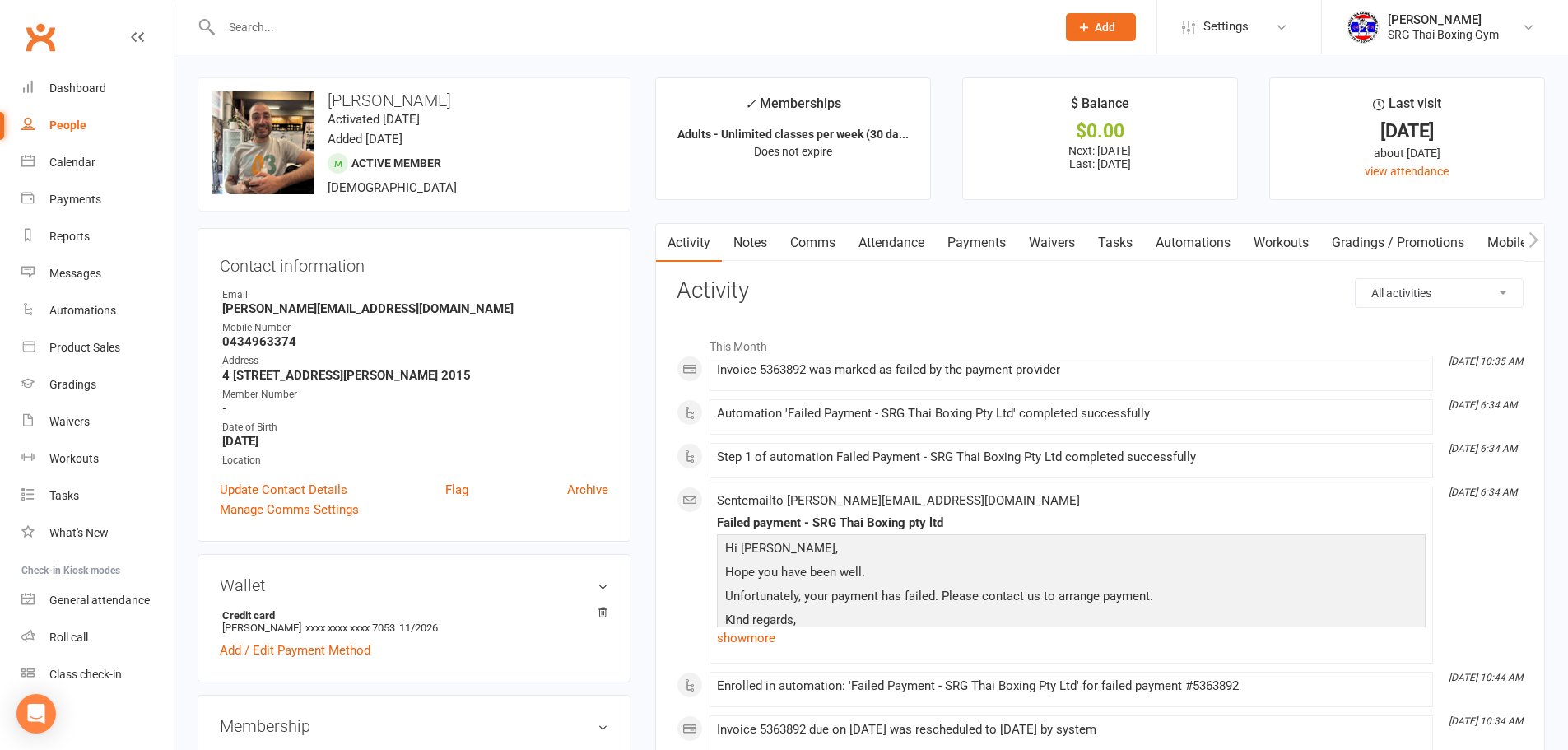
click at [992, 233] on link "Payments" at bounding box center [977, 242] width 82 height 38
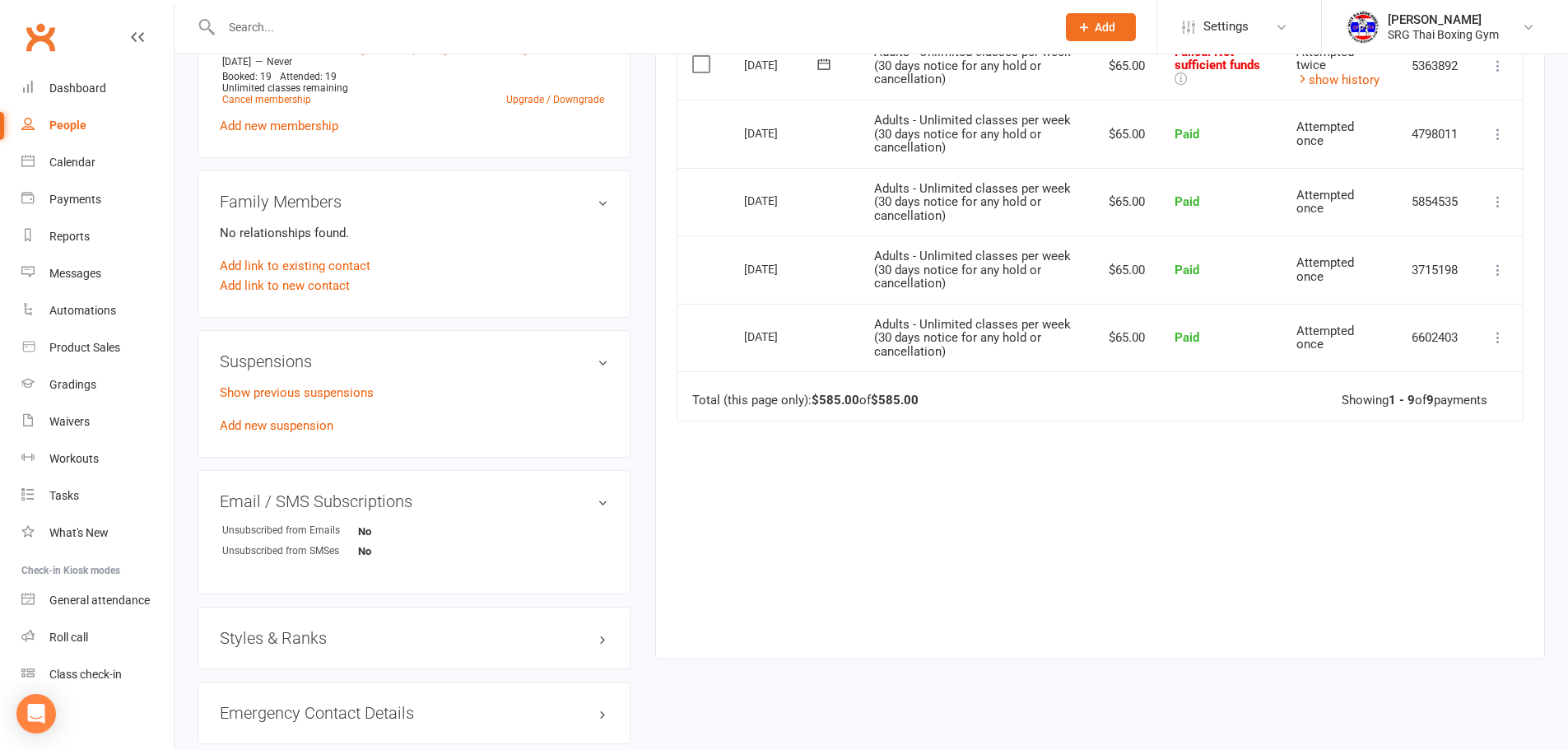
scroll to position [896, 0]
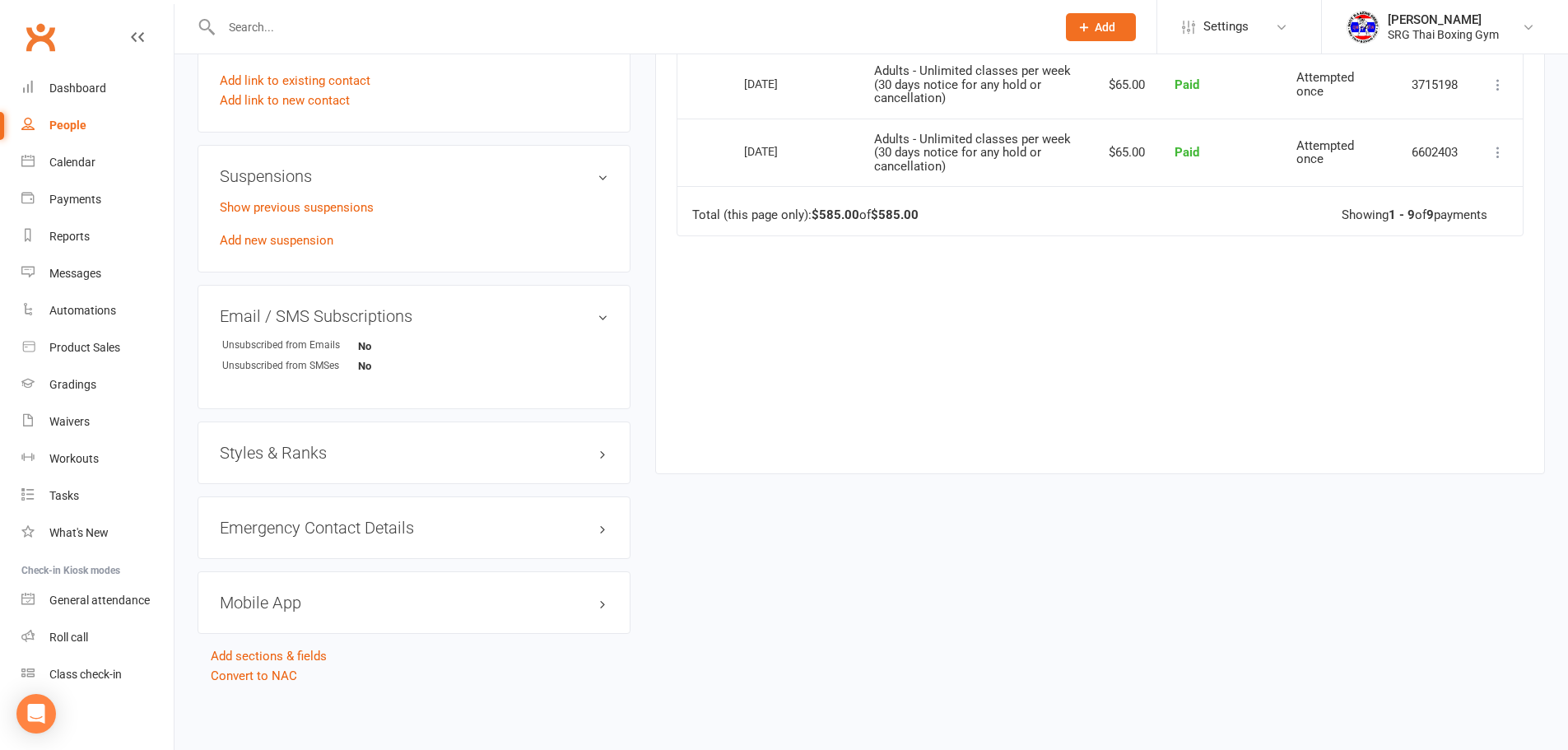
click at [258, 156] on div "Suspensions Show previous suspensions Add new suspension" at bounding box center [414, 208] width 433 height 127
click at [115, 428] on link "Waivers" at bounding box center [97, 422] width 152 height 37
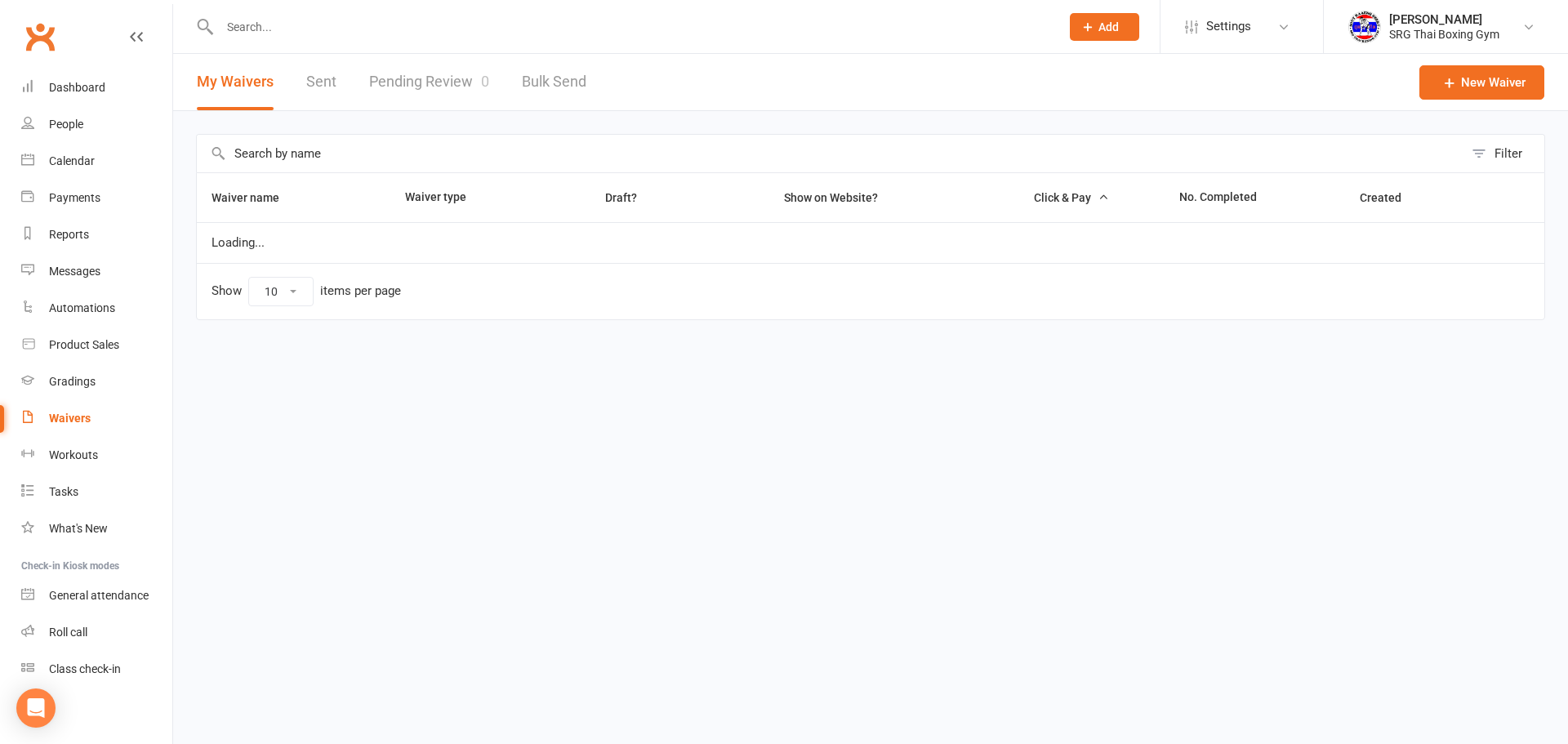
click at [420, 65] on link "Pending Review 0" at bounding box center [429, 82] width 120 height 57
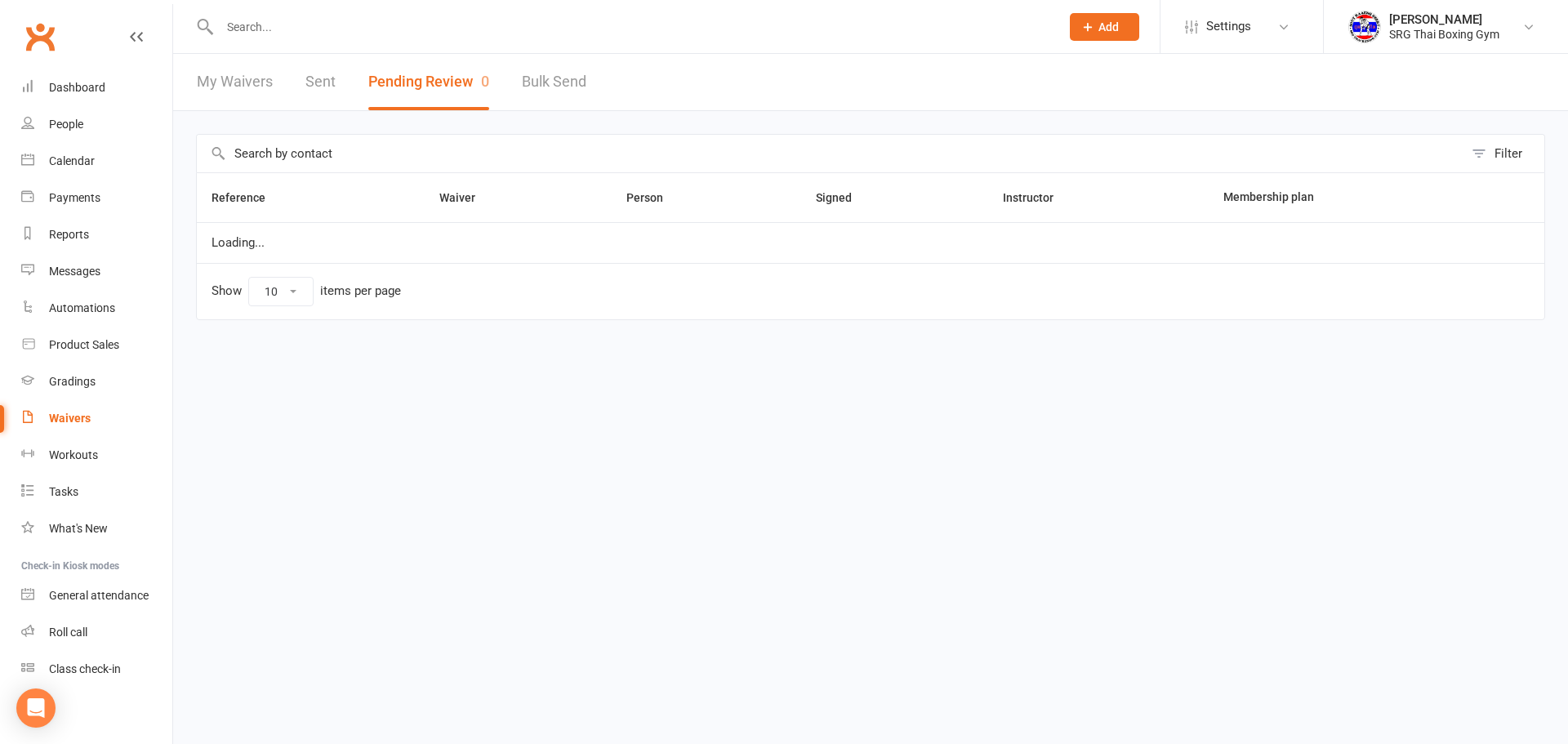
select select "100"
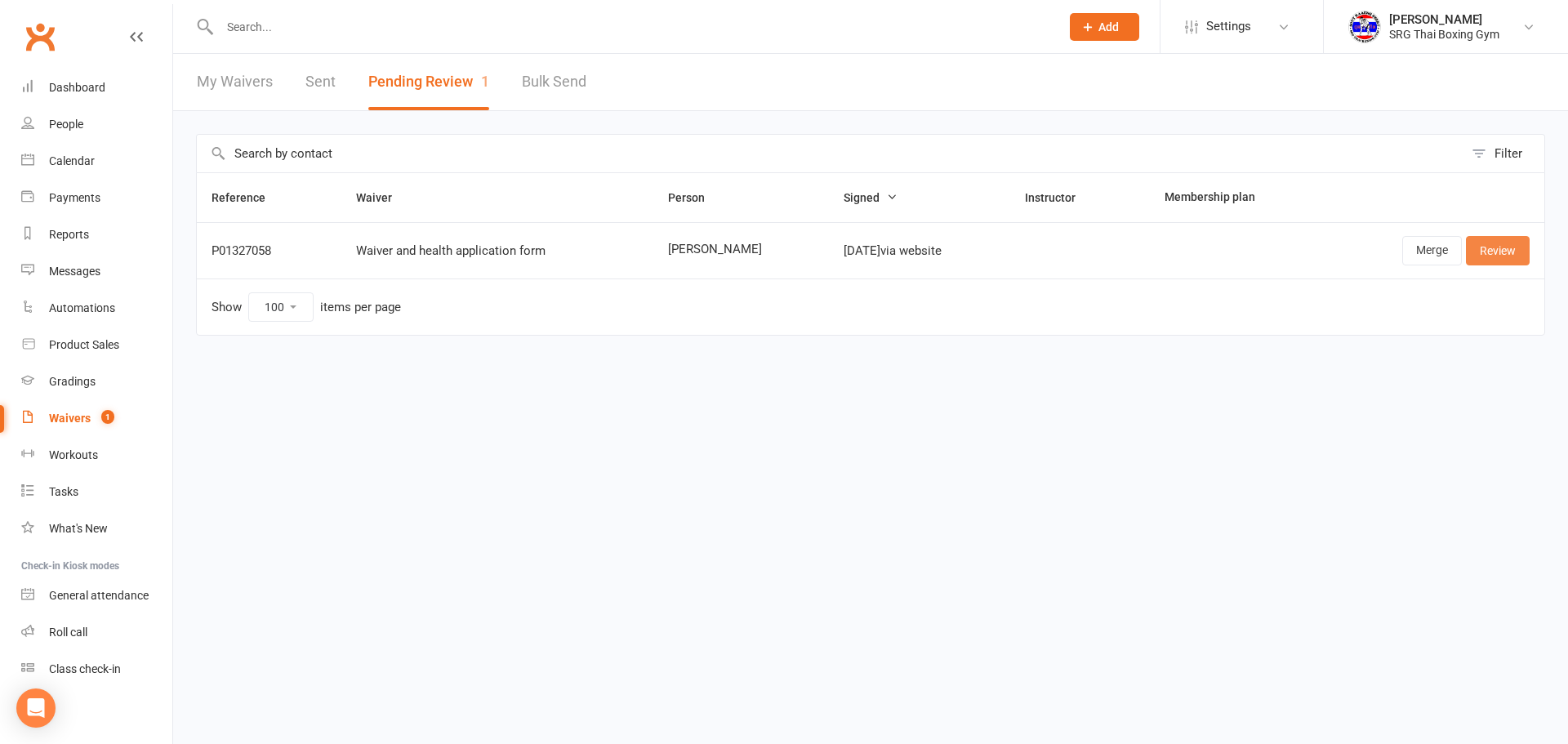
click at [1504, 248] on link "Review" at bounding box center [1498, 250] width 64 height 29
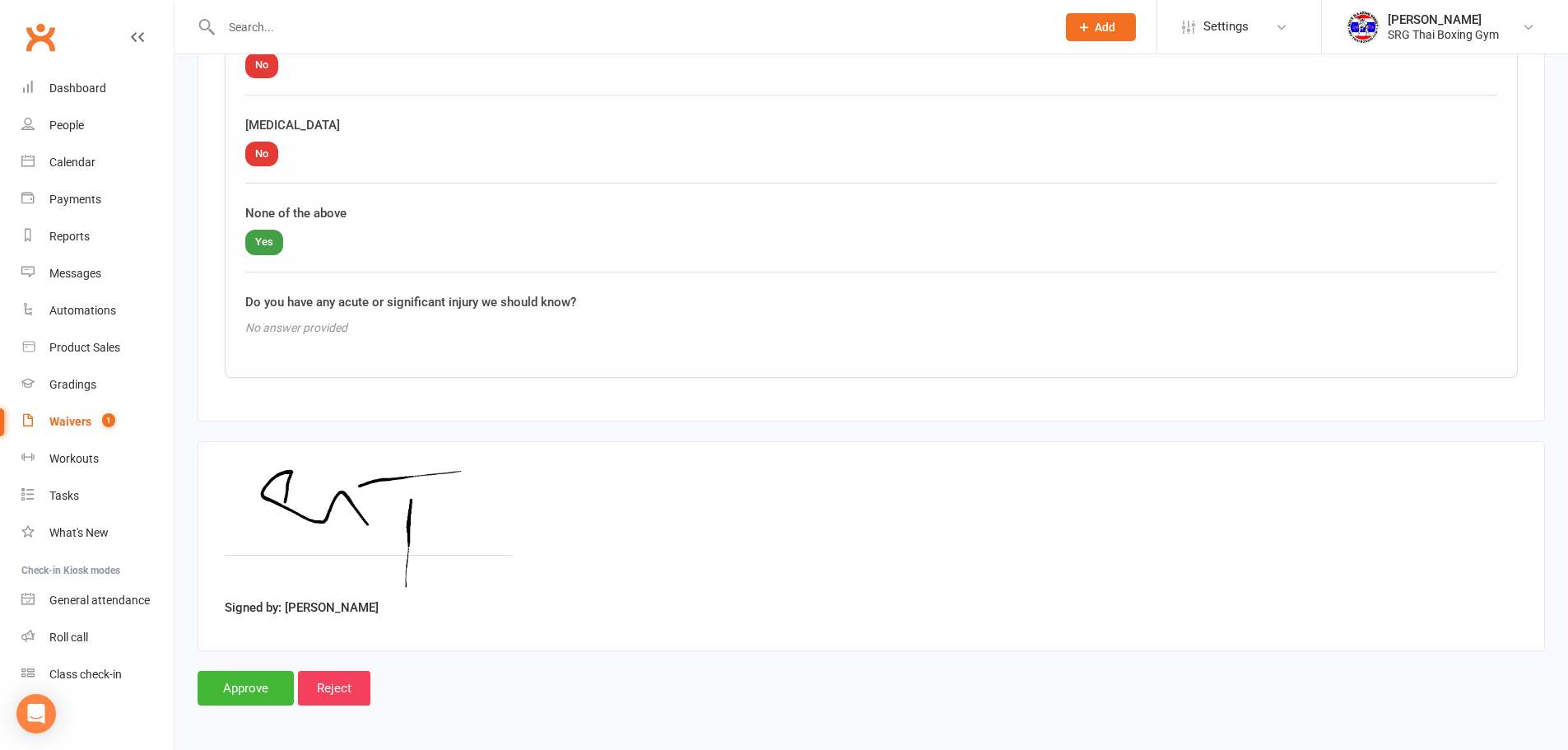
scroll to position [1970, 0]
click at [256, 684] on input "Approve" at bounding box center [246, 686] width 96 height 35
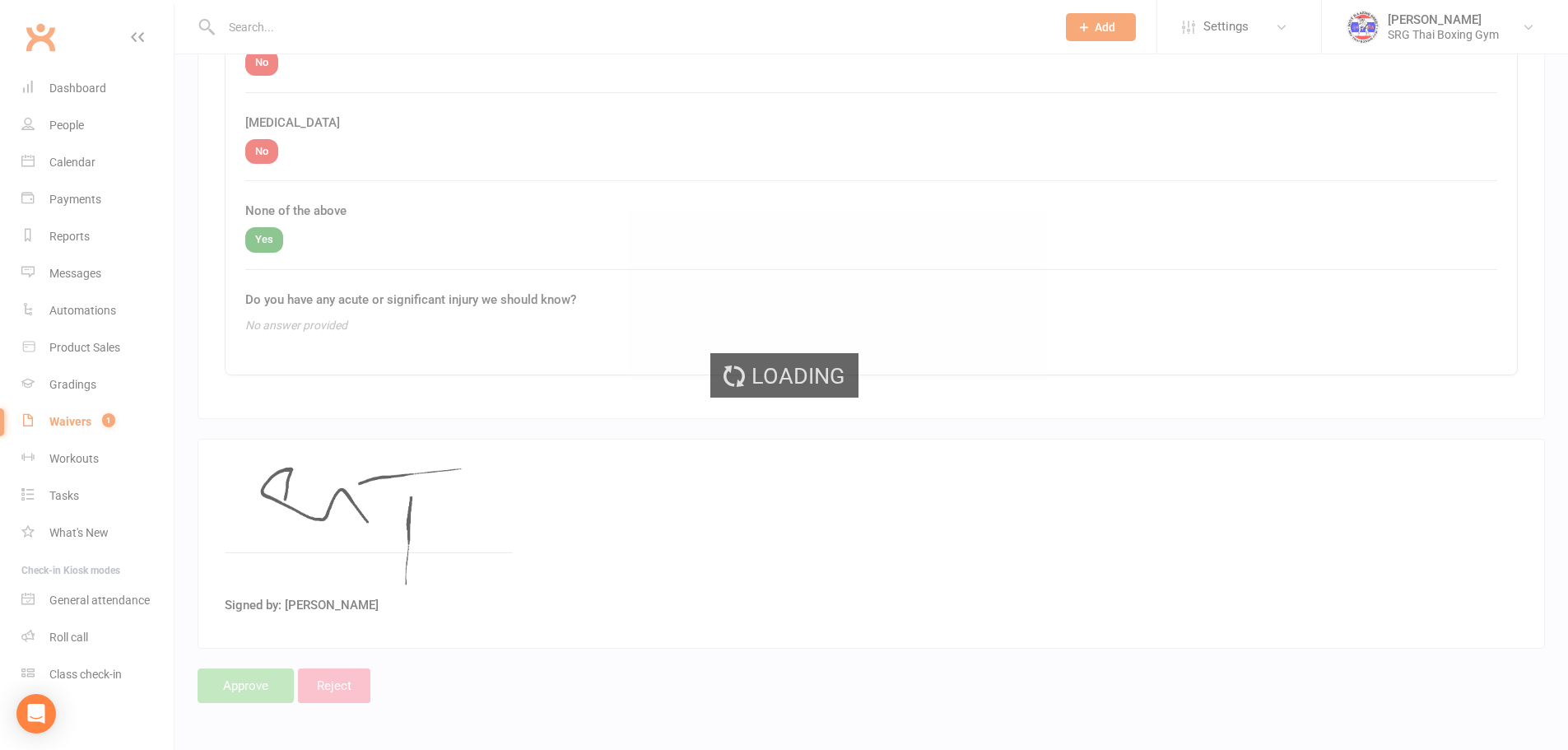
select select "100"
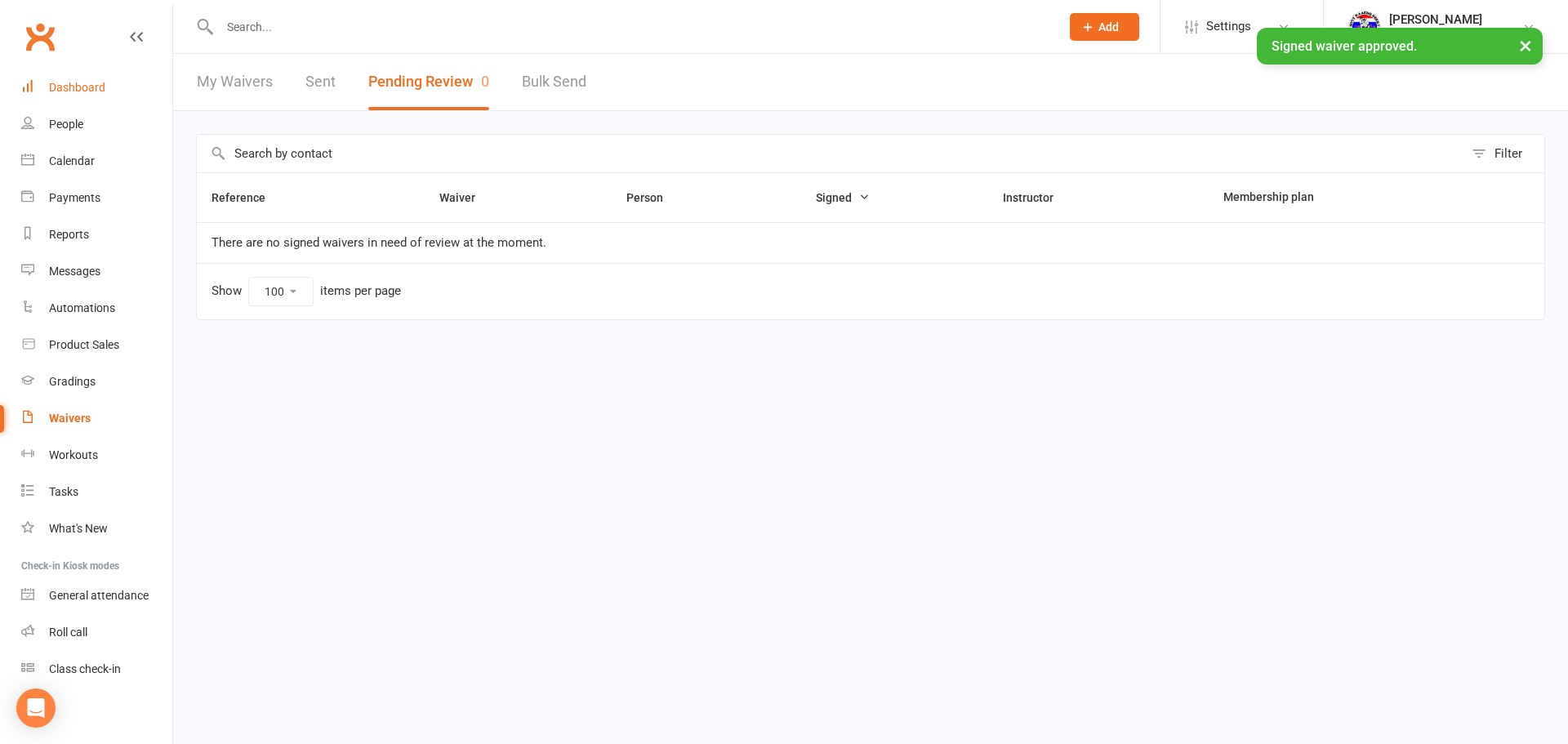
click at [78, 86] on div "Dashboard" at bounding box center [77, 87] width 57 height 13
